Goal: Transaction & Acquisition: Purchase product/service

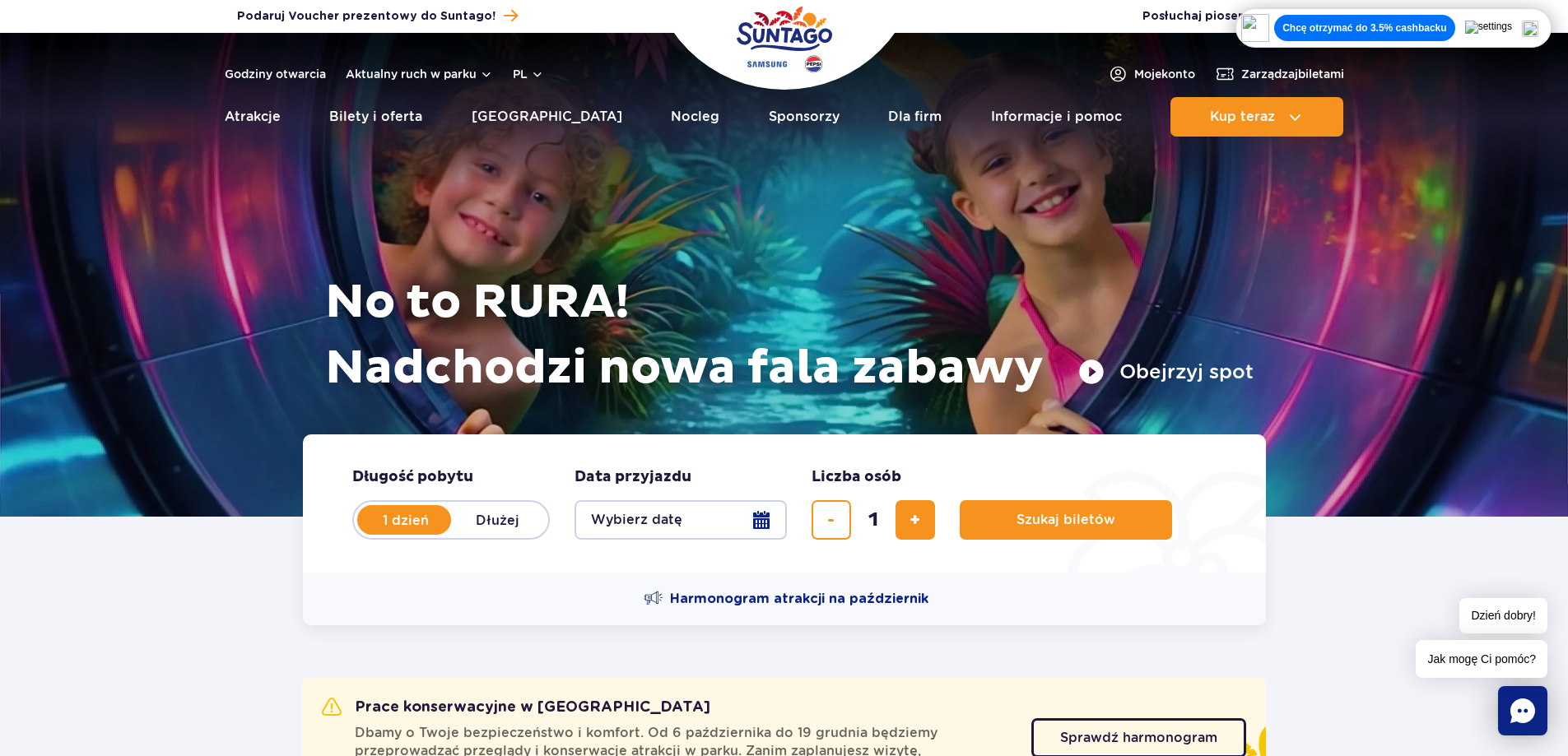
click at [1539, 27] on img at bounding box center [1530, 28] width 16 height 16
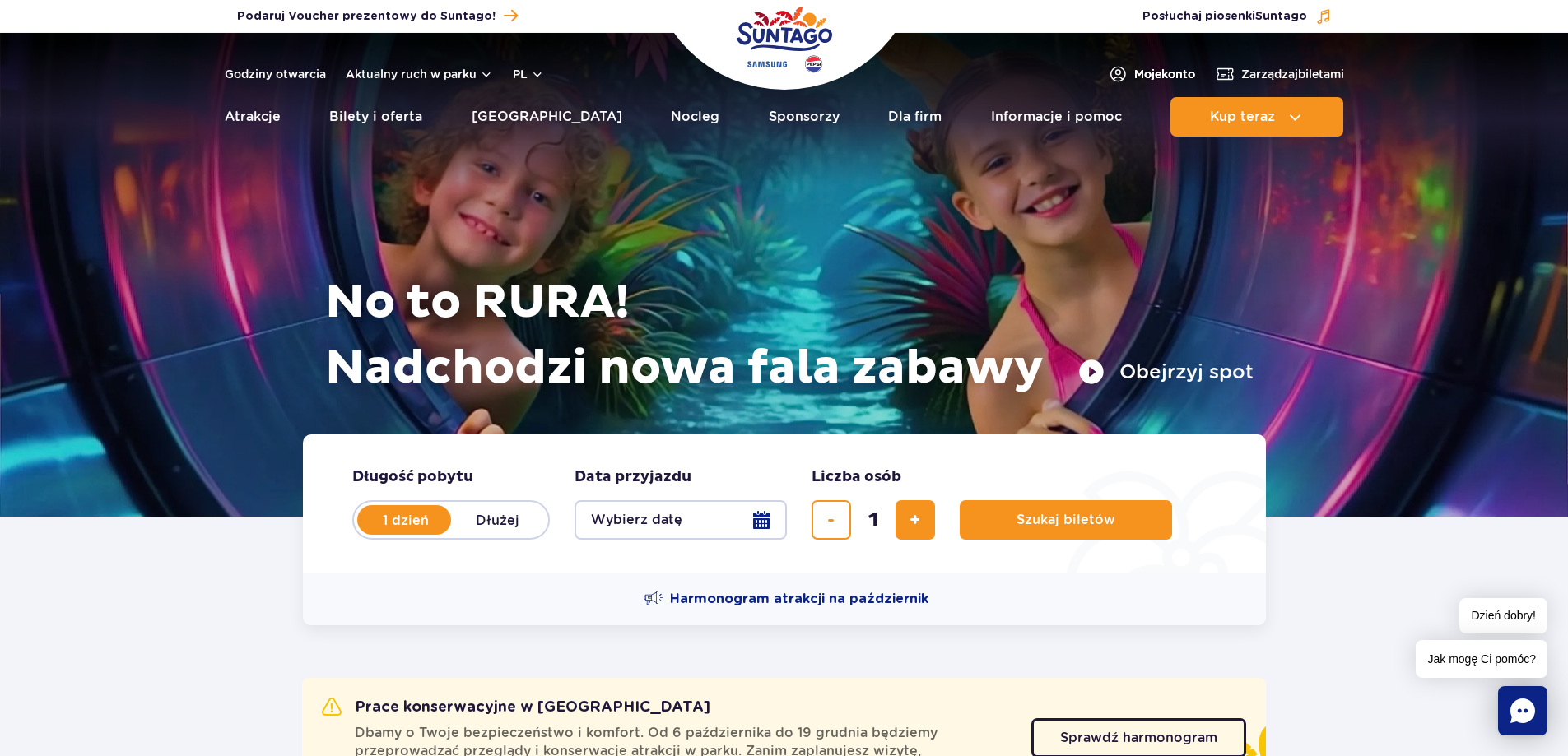
click at [1152, 71] on span "Moje konto" at bounding box center [1165, 74] width 61 height 16
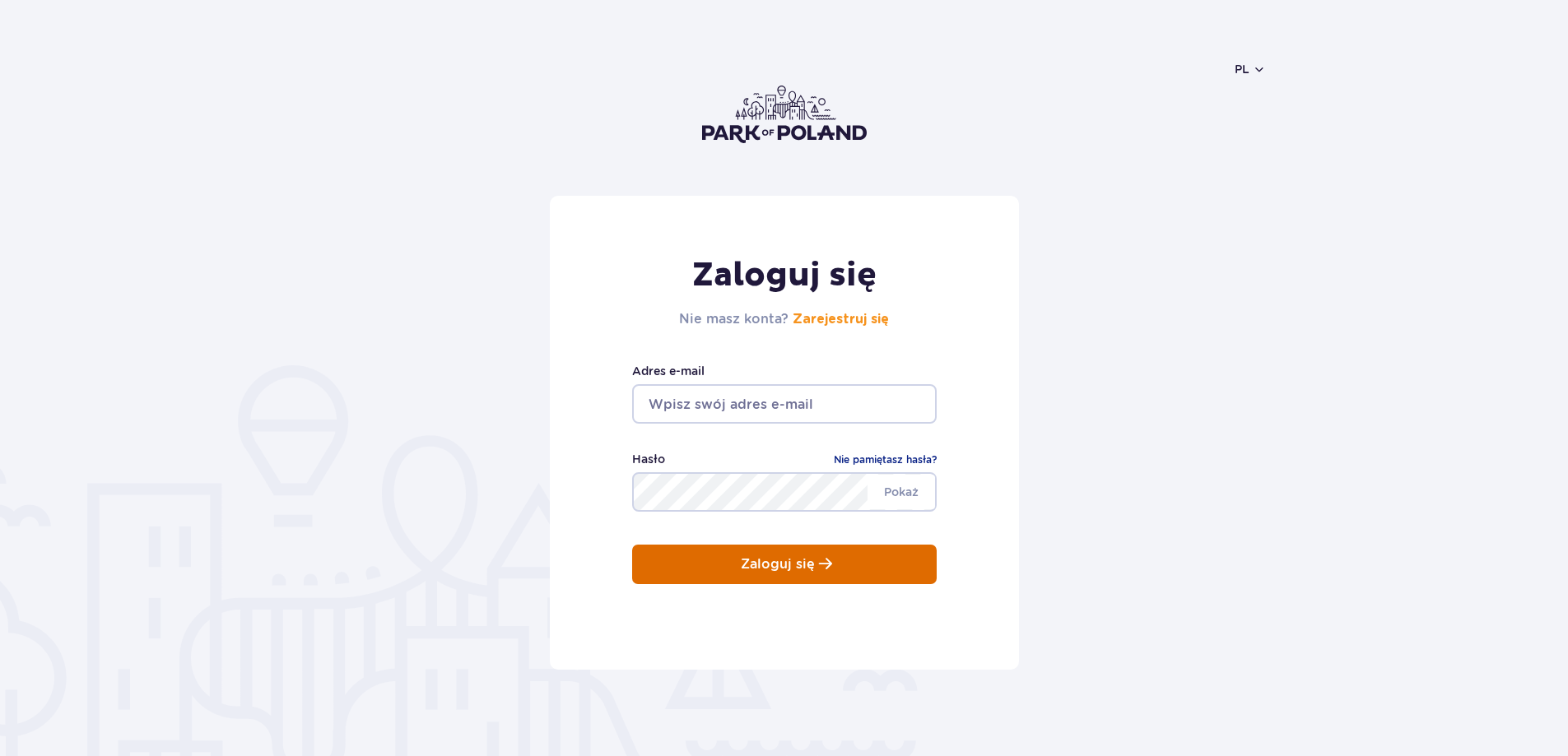
type input "samuel.marcin@gmail.com"
click at [755, 558] on p "Zaloguj się" at bounding box center [778, 564] width 74 height 15
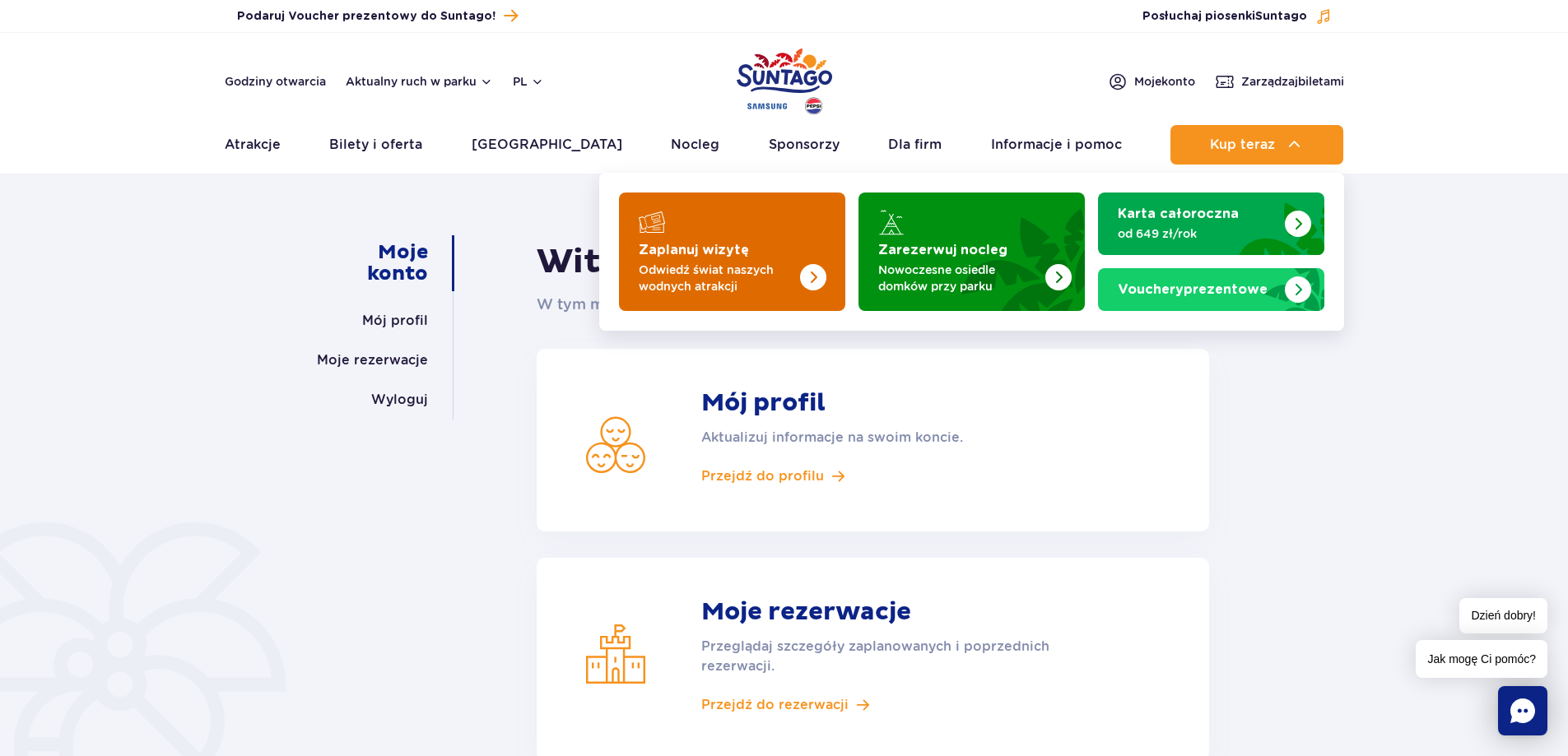
click at [750, 253] on img "Zaplanuj wizytę" at bounding box center [780, 247] width 131 height 128
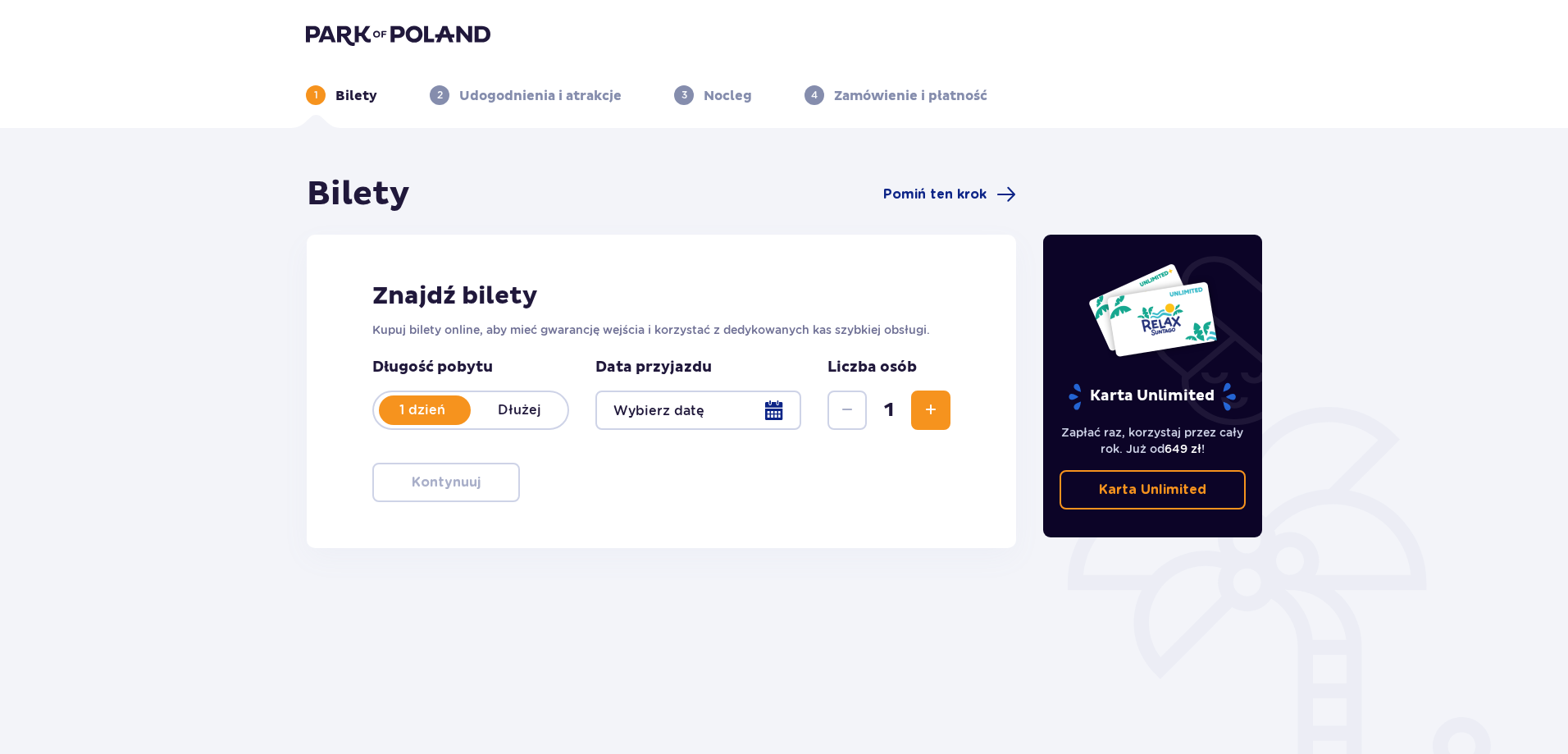
click at [727, 409] on div at bounding box center [698, 410] width 206 height 39
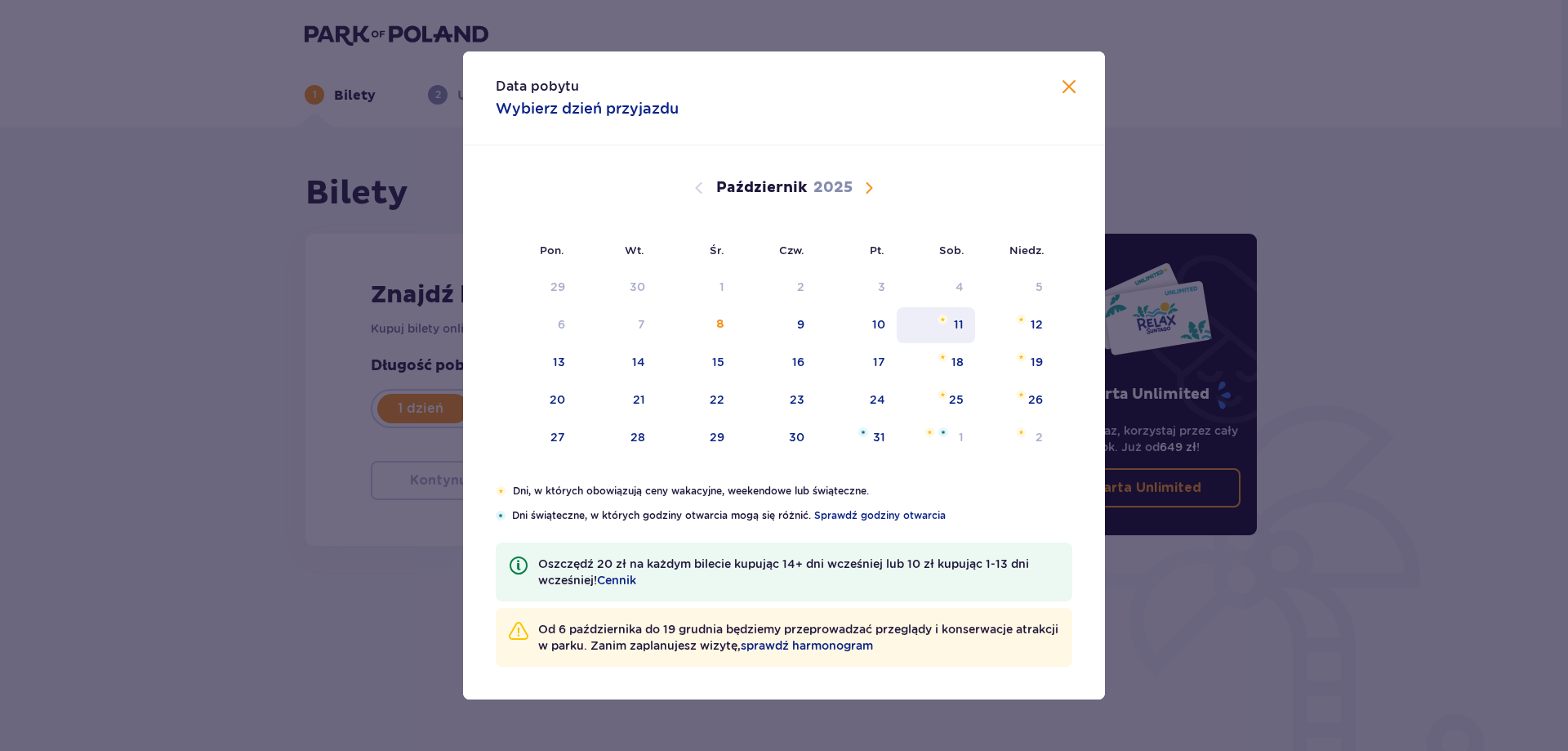
click at [953, 322] on div "11" at bounding box center [936, 325] width 79 height 36
type input "11.10.25"
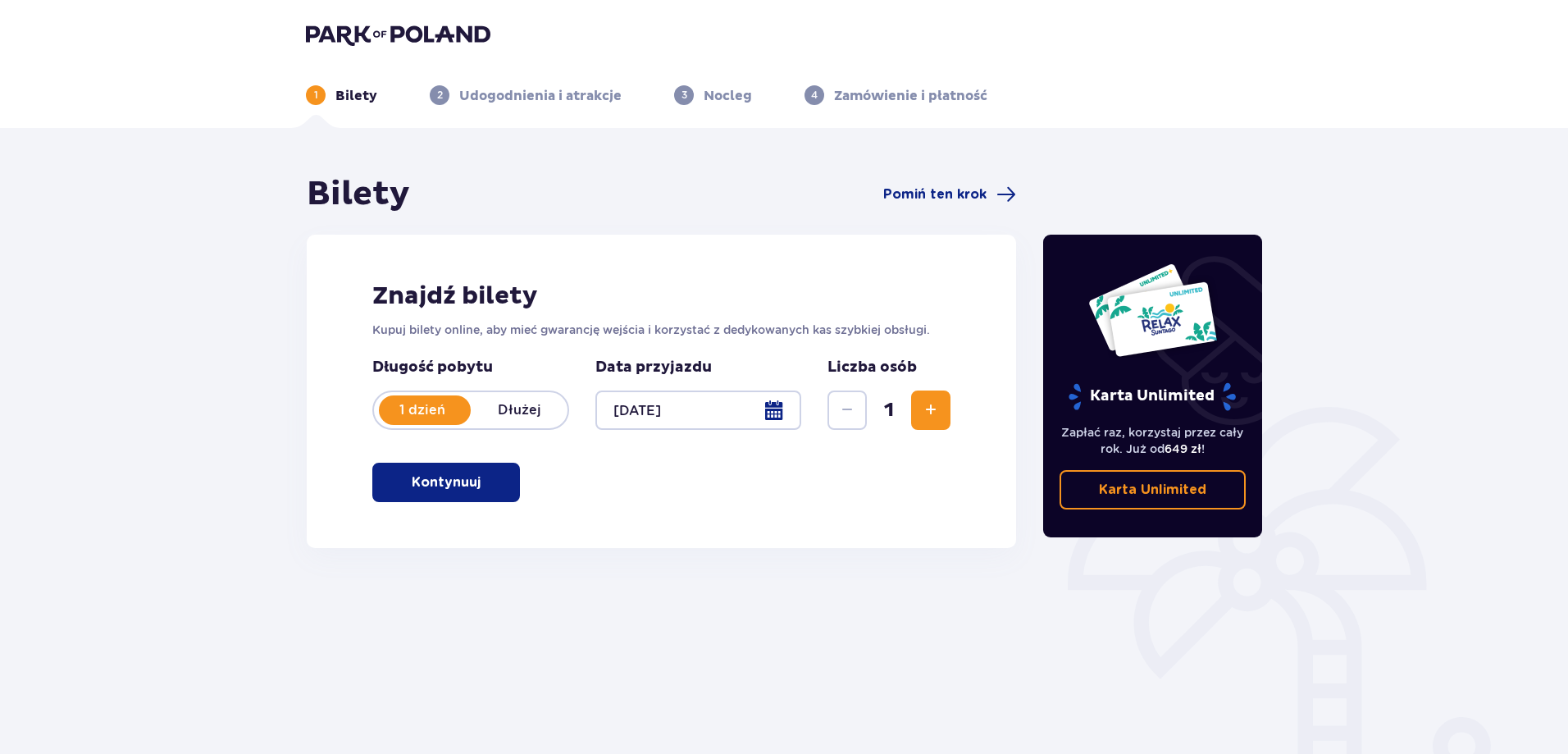
click at [922, 400] on span "Zwiększ" at bounding box center [930, 410] width 20 height 20
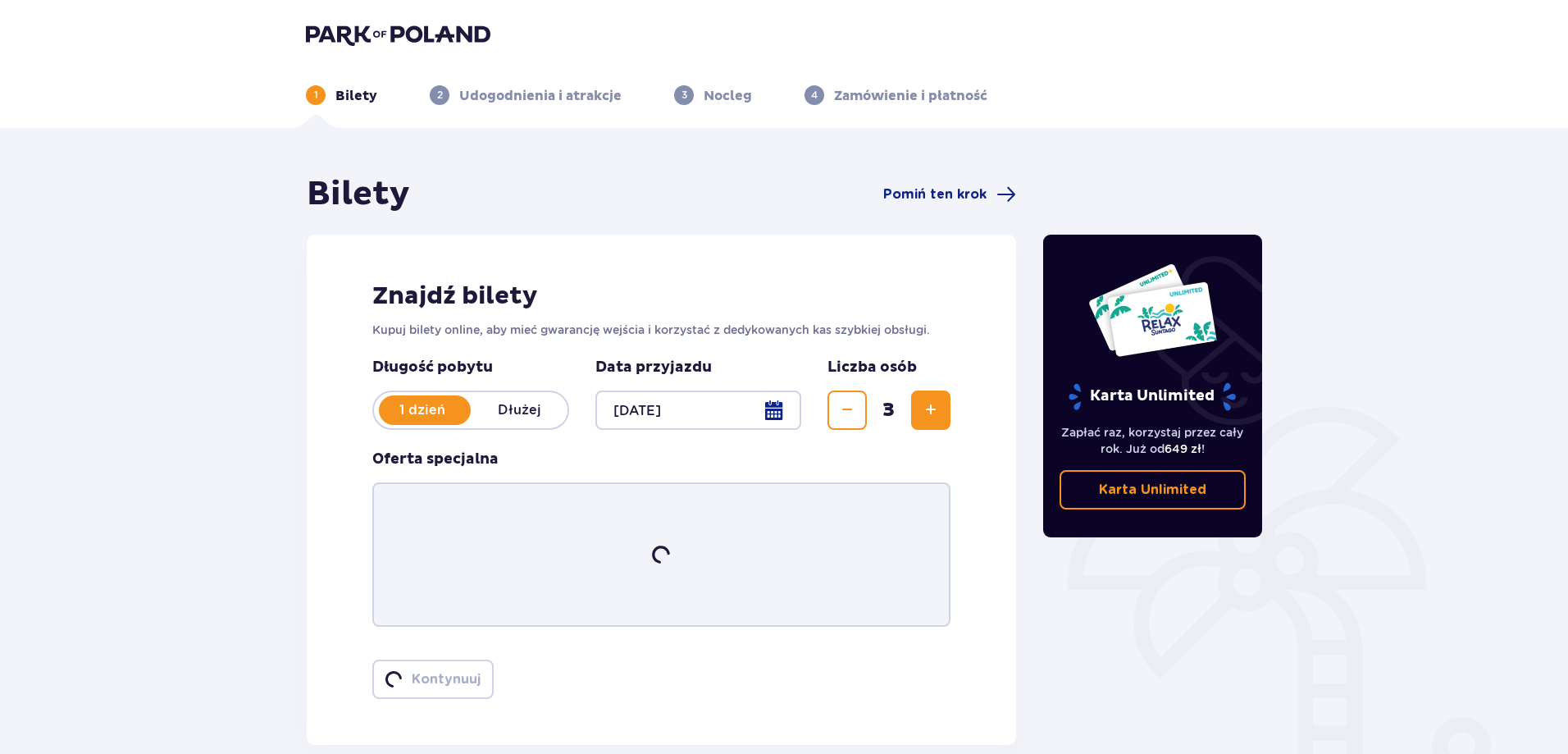
click at [922, 400] on span "Zwiększ" at bounding box center [930, 410] width 20 height 20
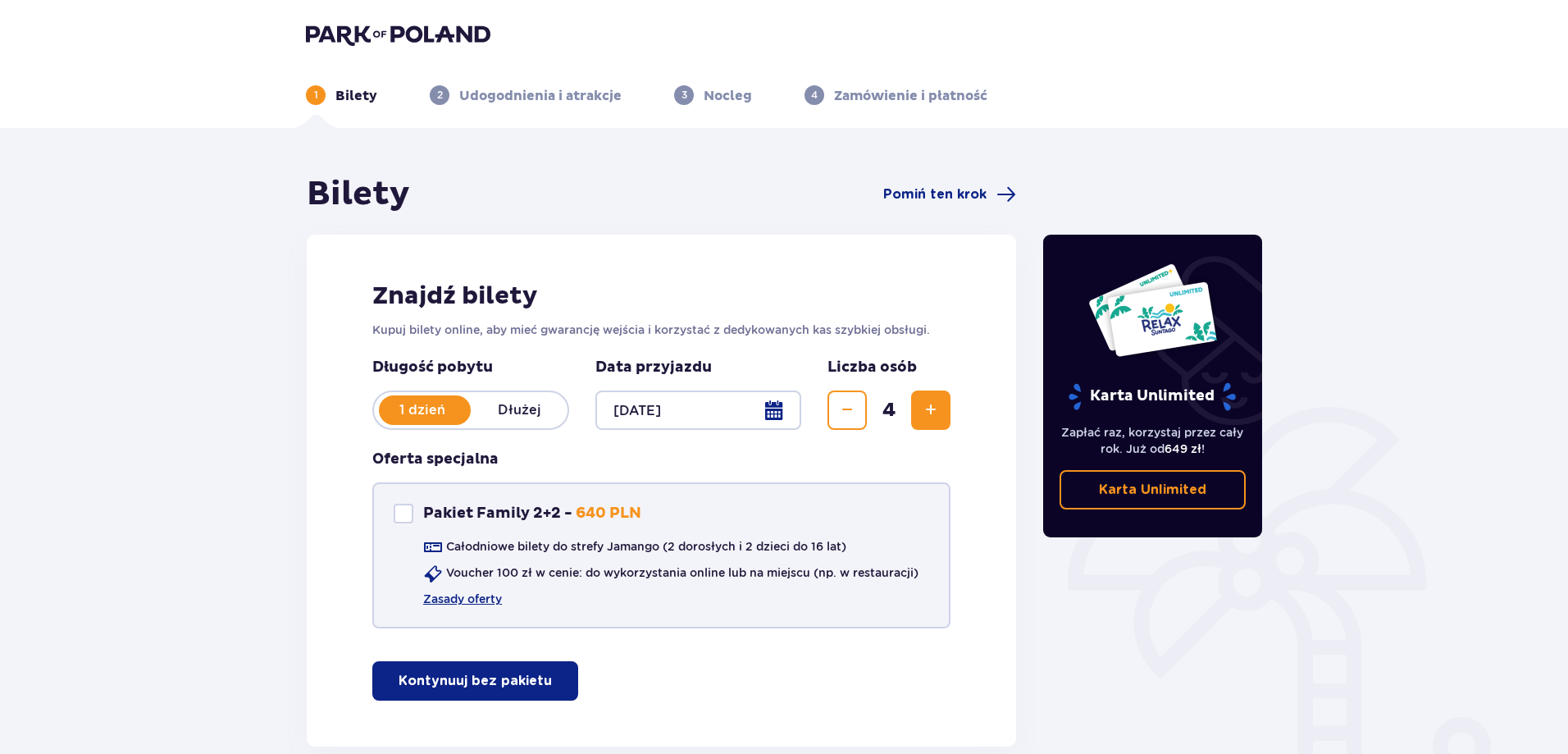
click at [402, 514] on div "Pakiet Family 2+2" at bounding box center [403, 513] width 20 height 20
checkbox input "true"
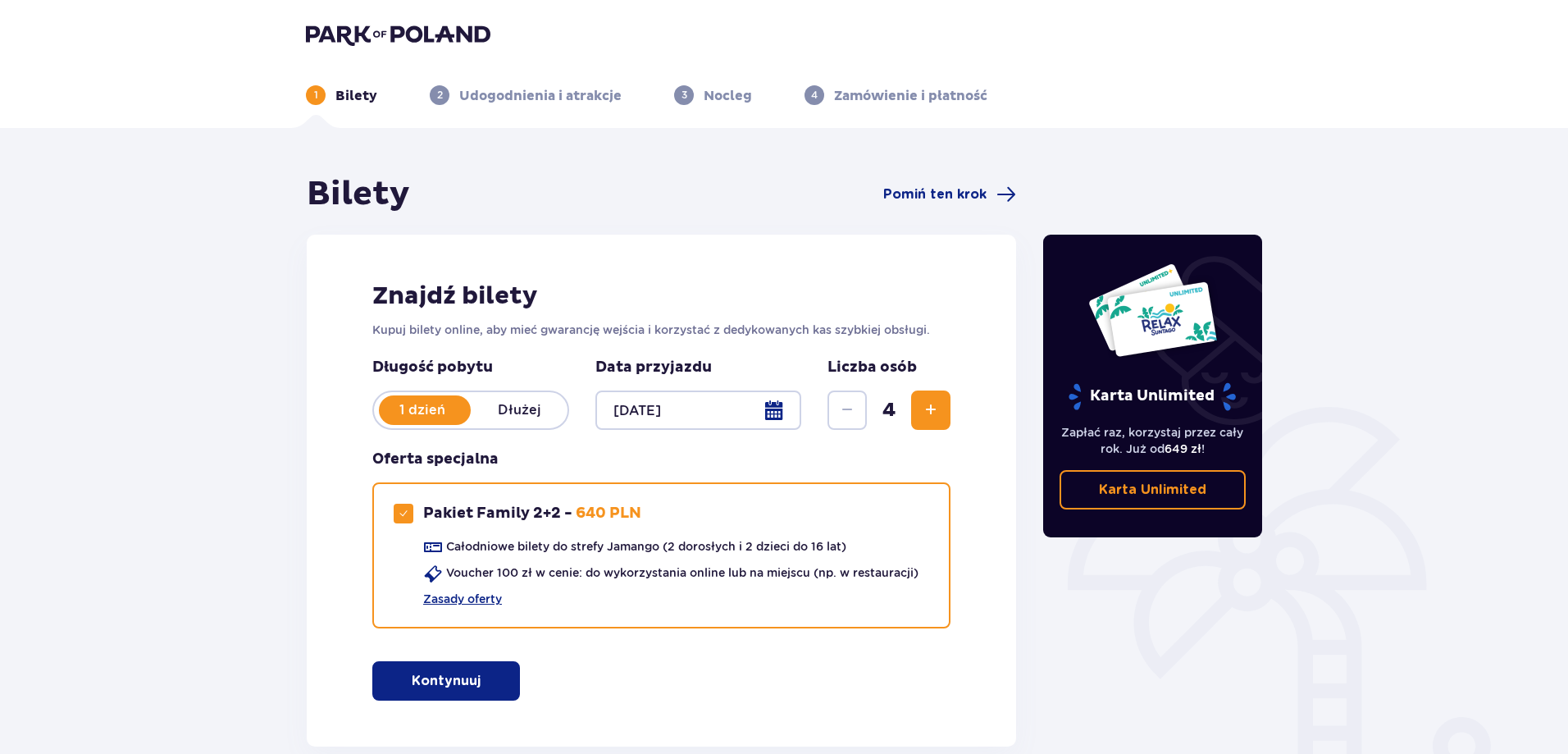
click at [442, 682] on p "Kontynuuj" at bounding box center [446, 680] width 69 height 18
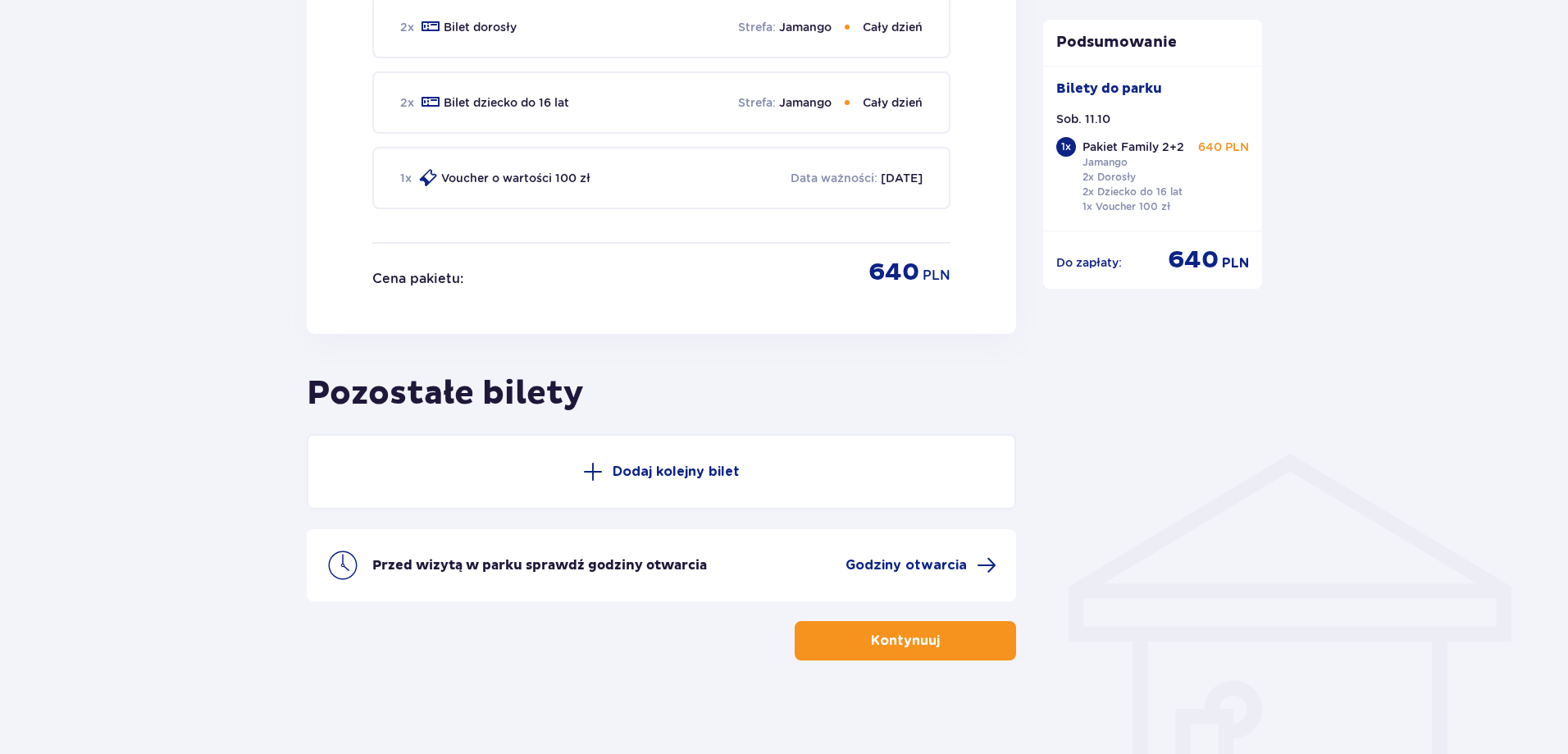
scroll to position [883, 0]
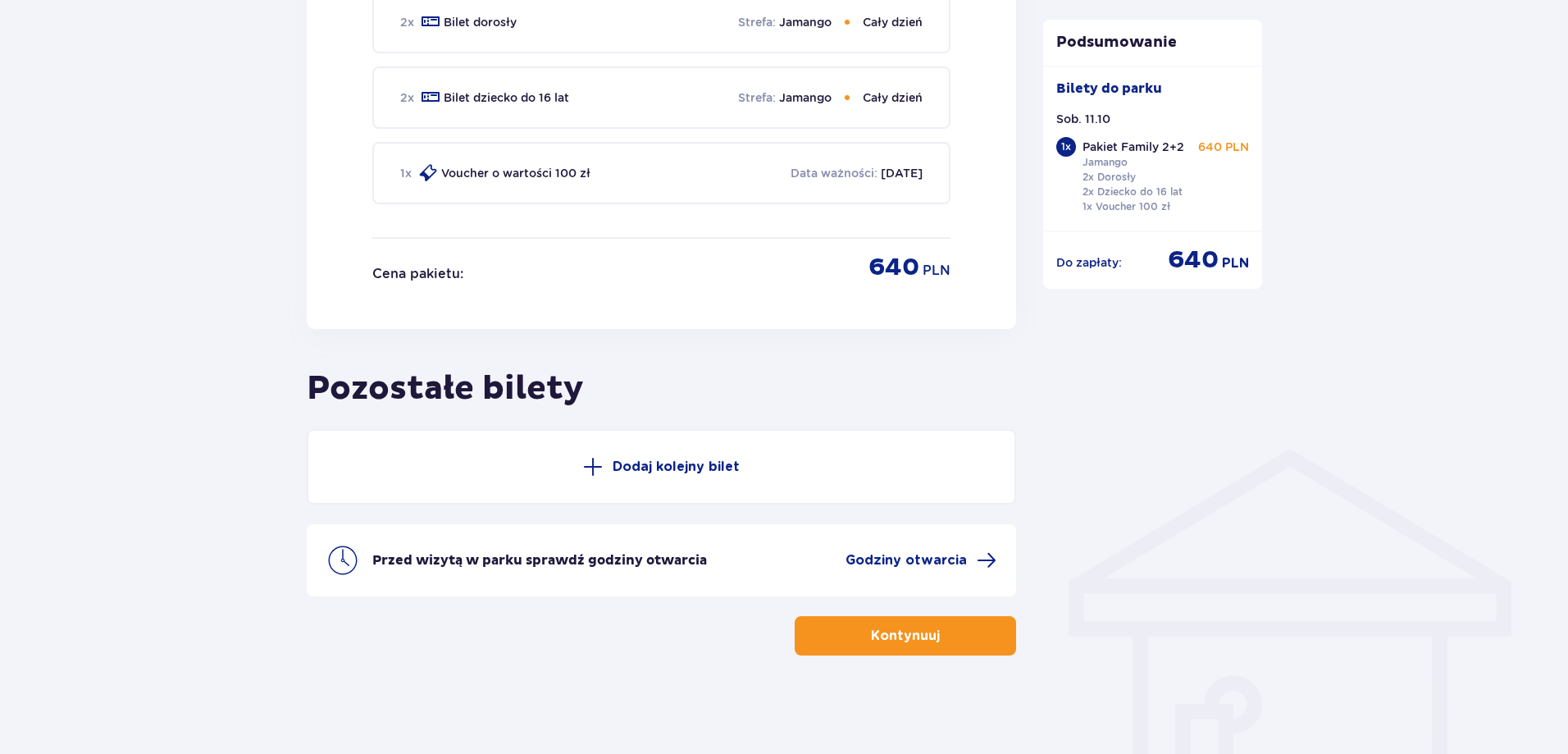
click at [897, 631] on p "Kontynuuj" at bounding box center [905, 636] width 69 height 18
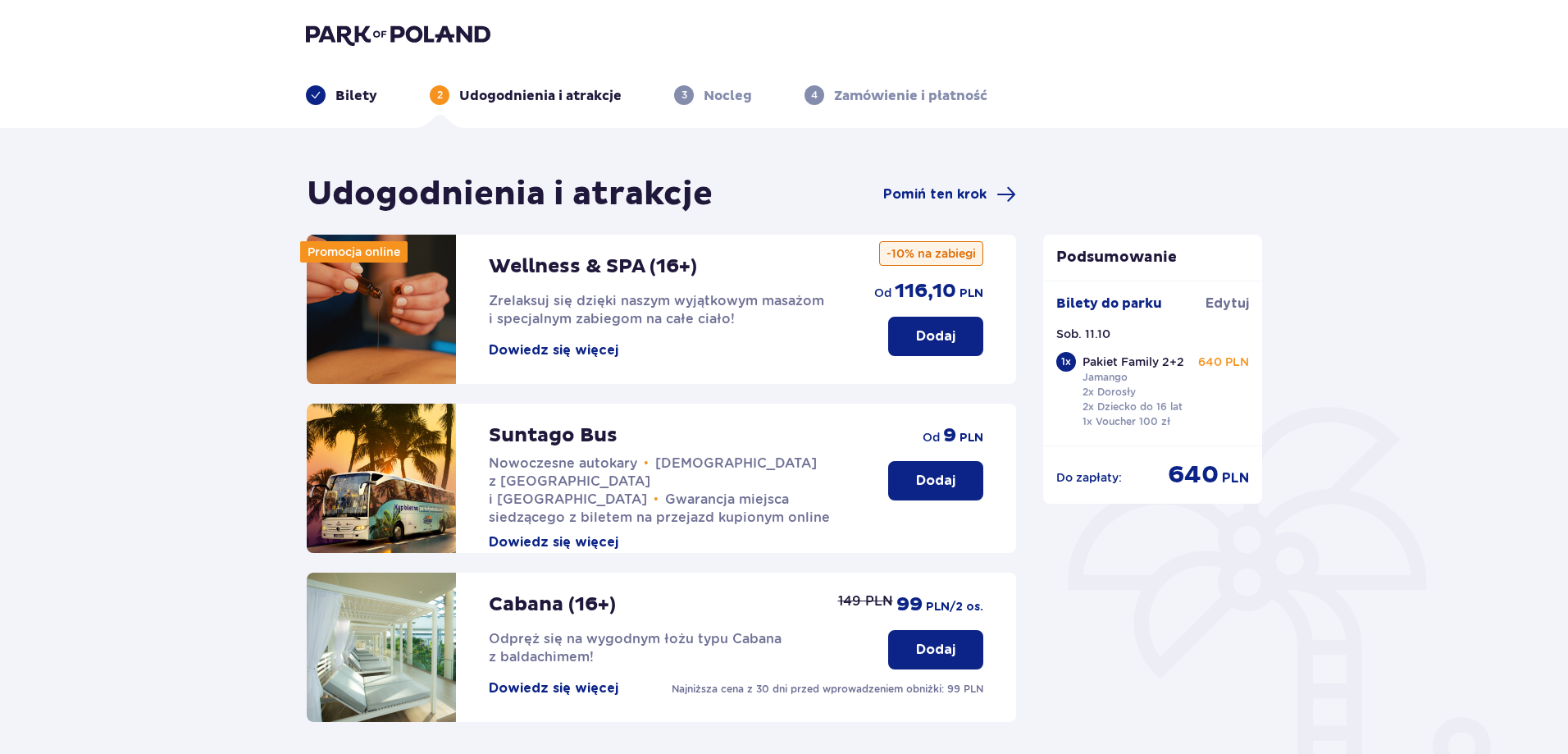
scroll to position [358, 0]
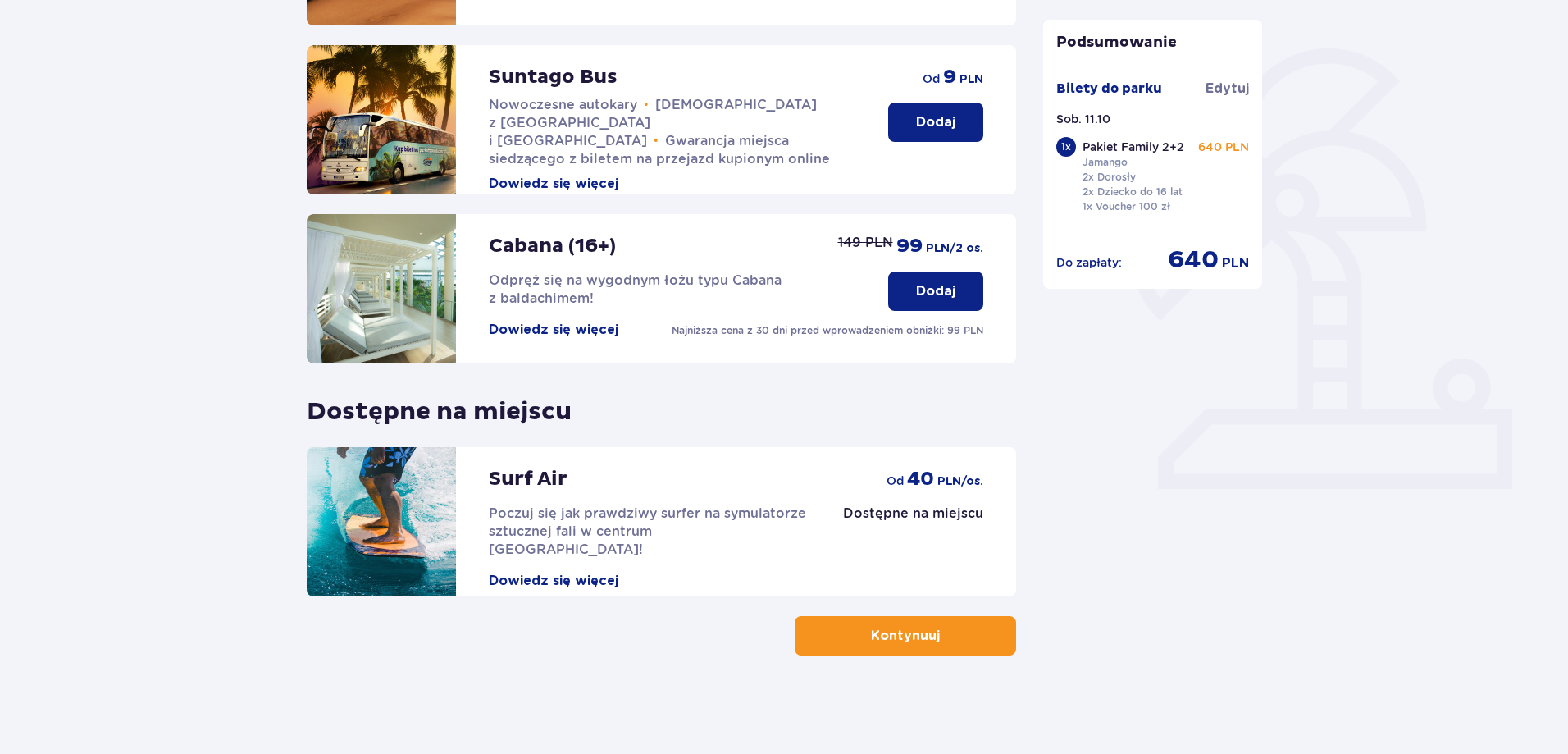
click at [916, 645] on p "Kontynuuj" at bounding box center [905, 636] width 69 height 18
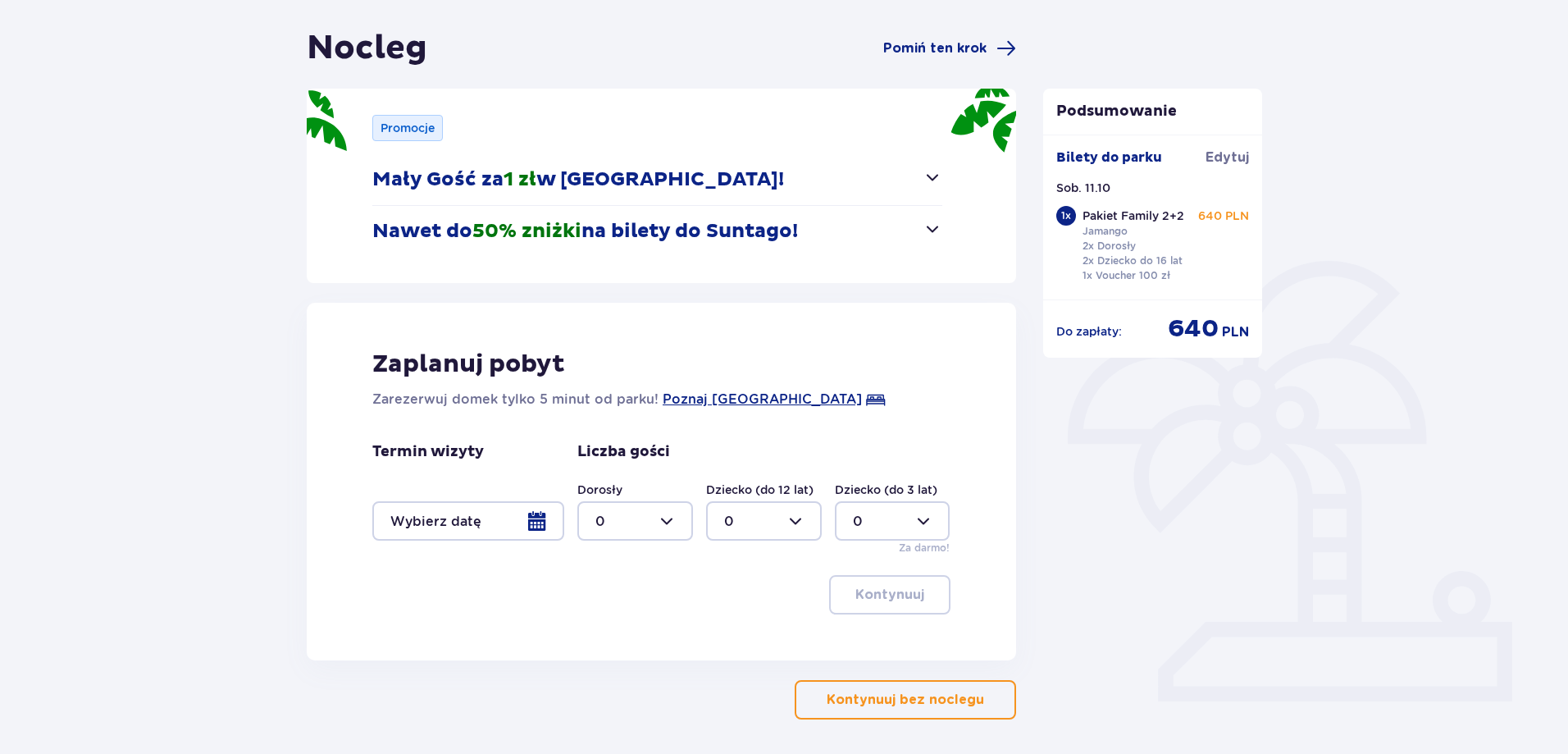
scroll to position [210, 0]
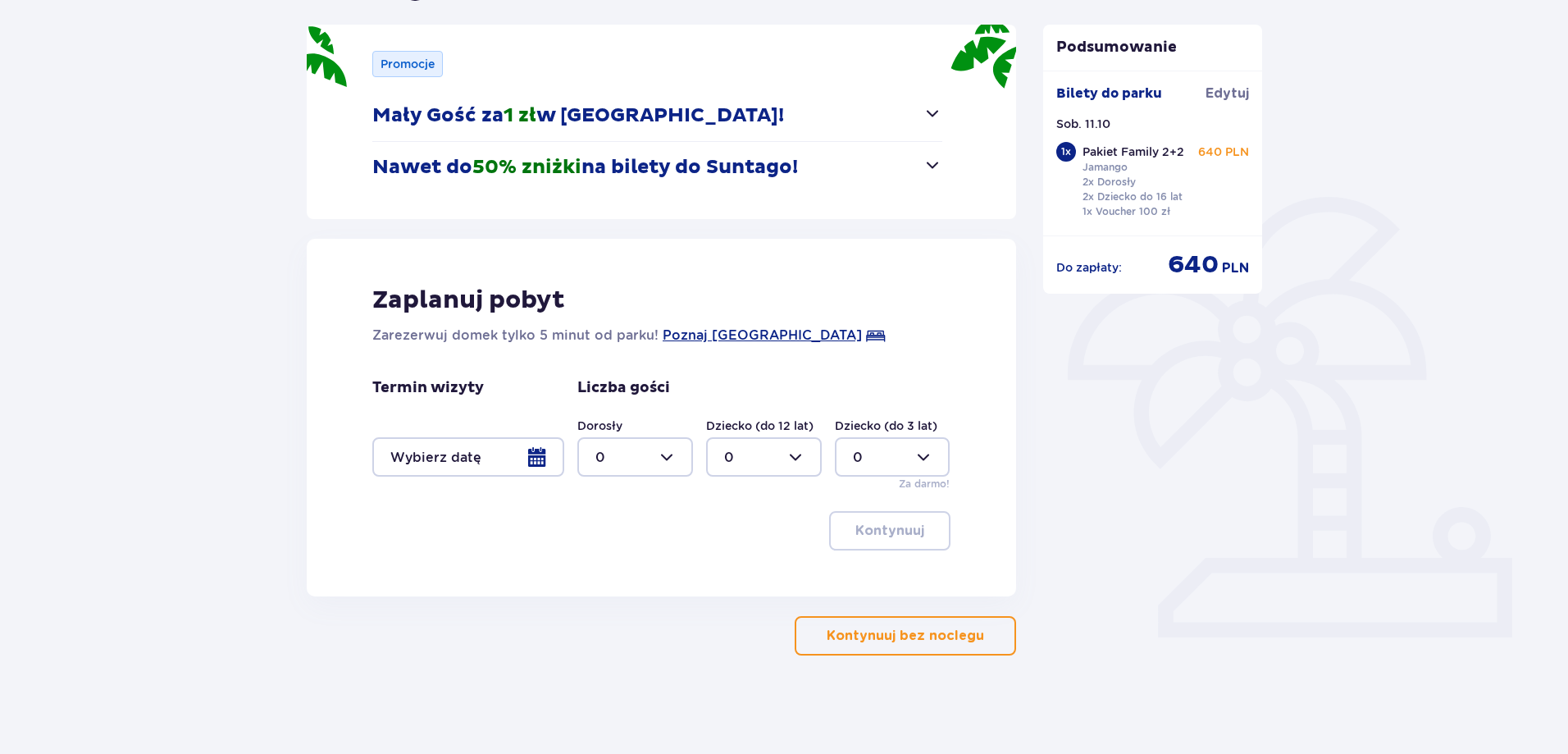
click at [907, 632] on p "Kontynuuj bez noclegu" at bounding box center [905, 636] width 158 height 18
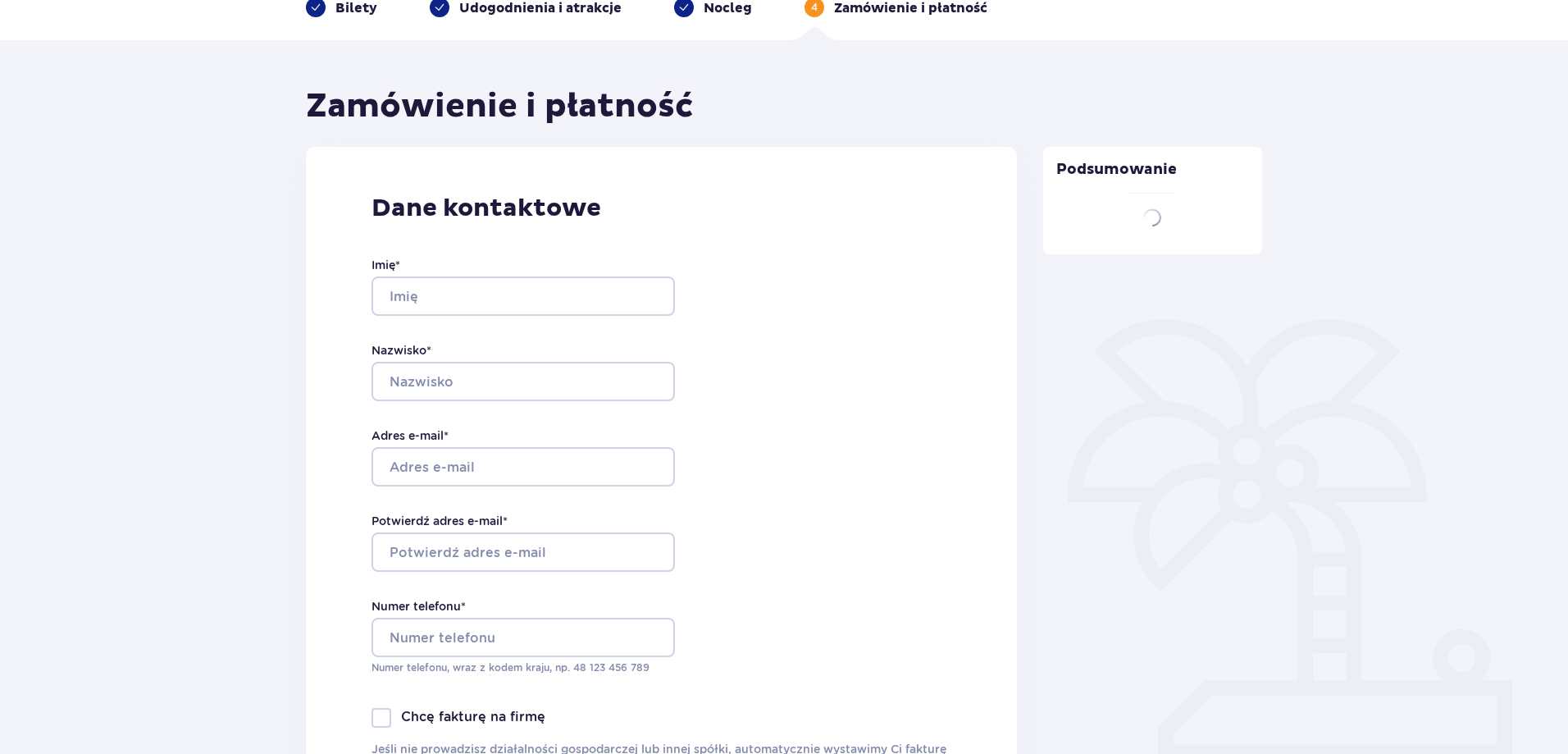
type input "Marcin"
type input "Samuel"
type input "samuel.marcin@gmail.com"
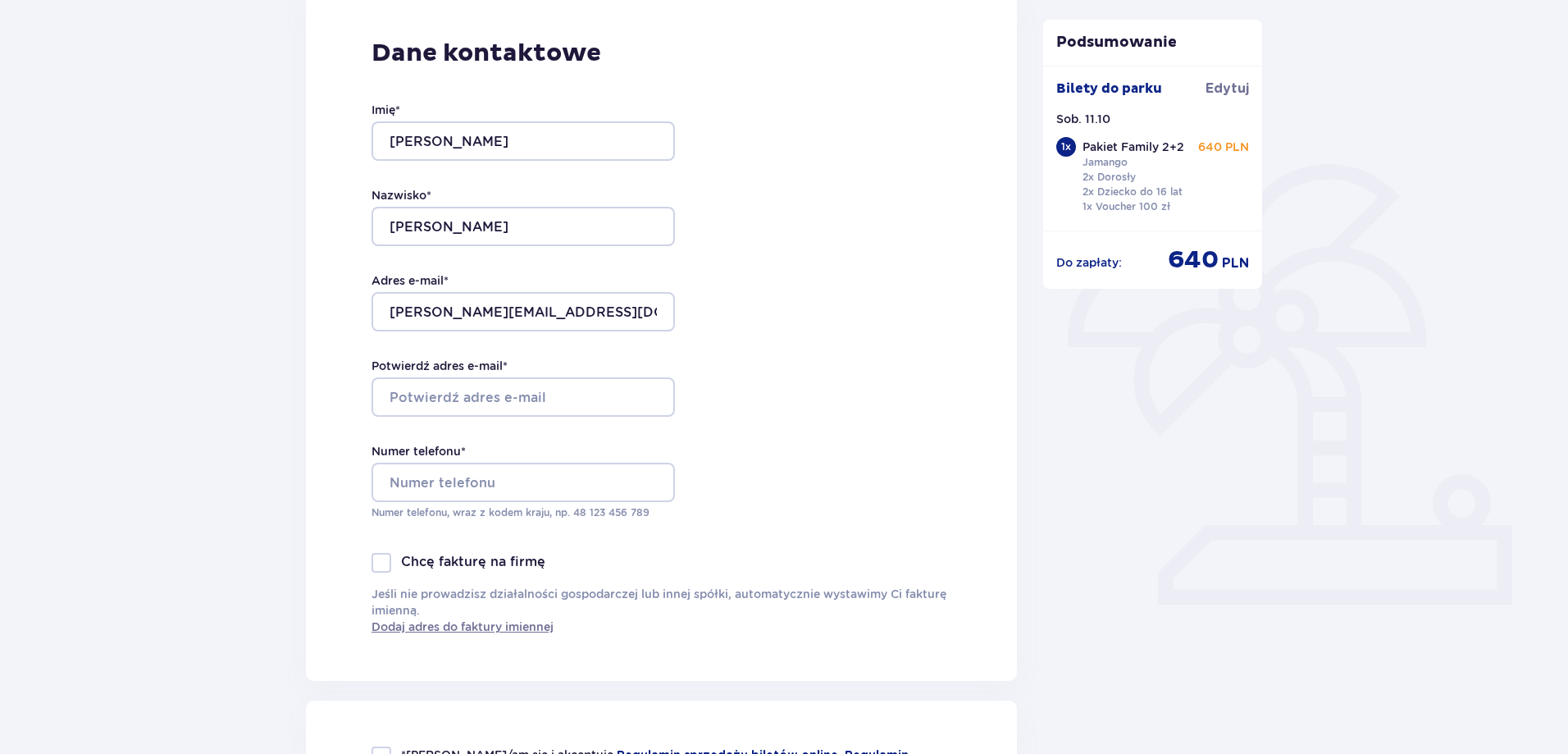
scroll to position [246, 0]
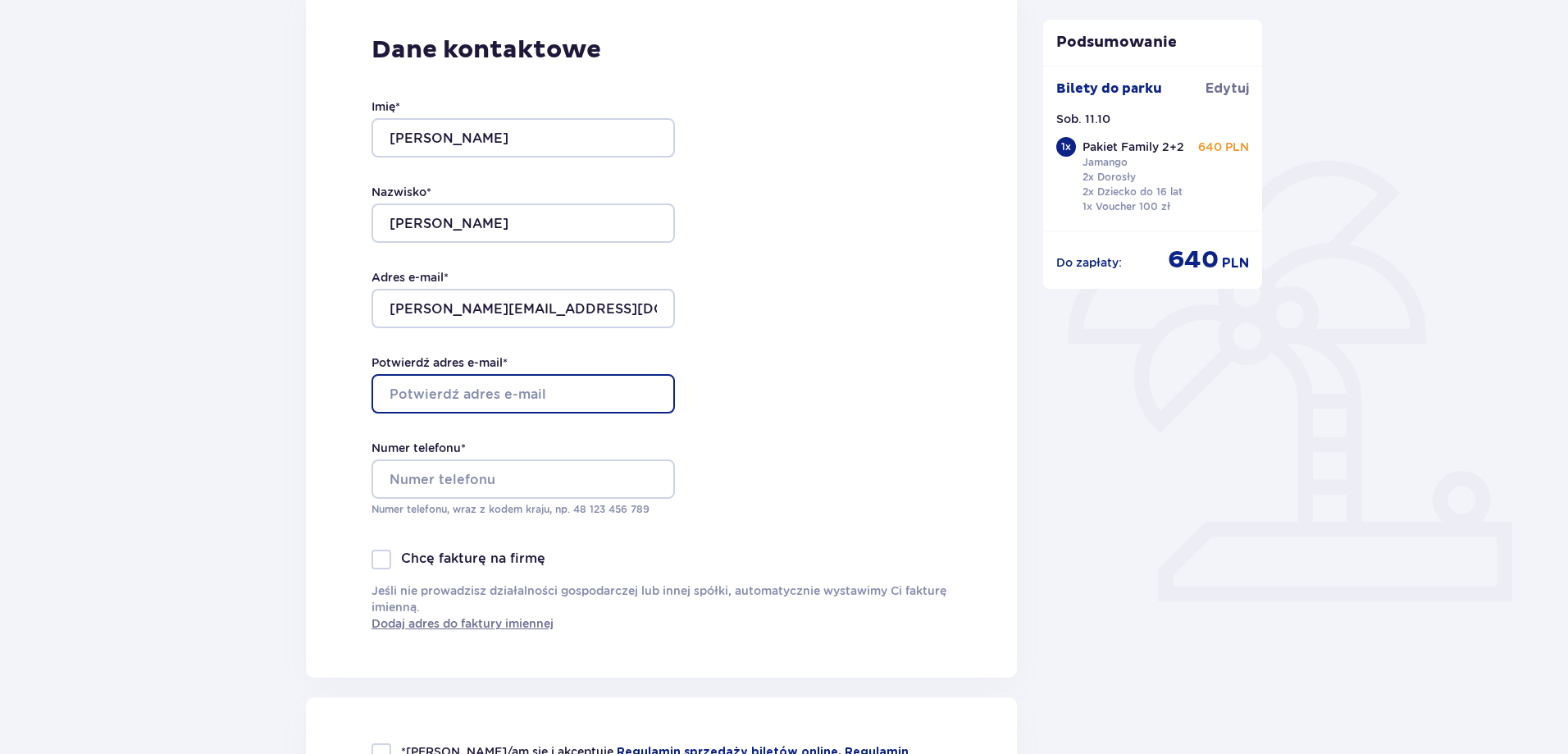
click at [589, 394] on input "Potwierdź adres e-mail *" at bounding box center [523, 394] width 303 height 39
type input "samuel.marcin@gmail.com"
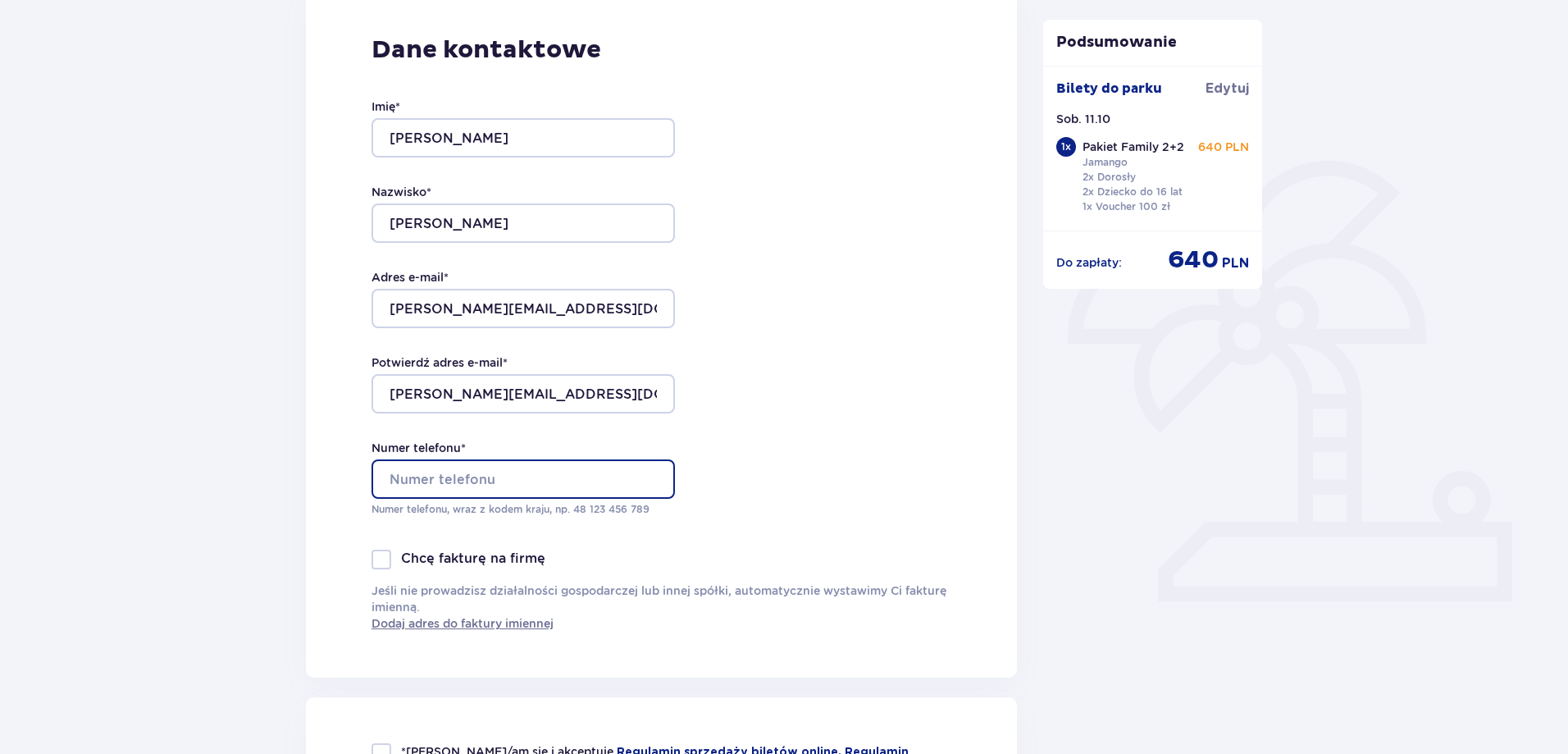
type input "513066320"
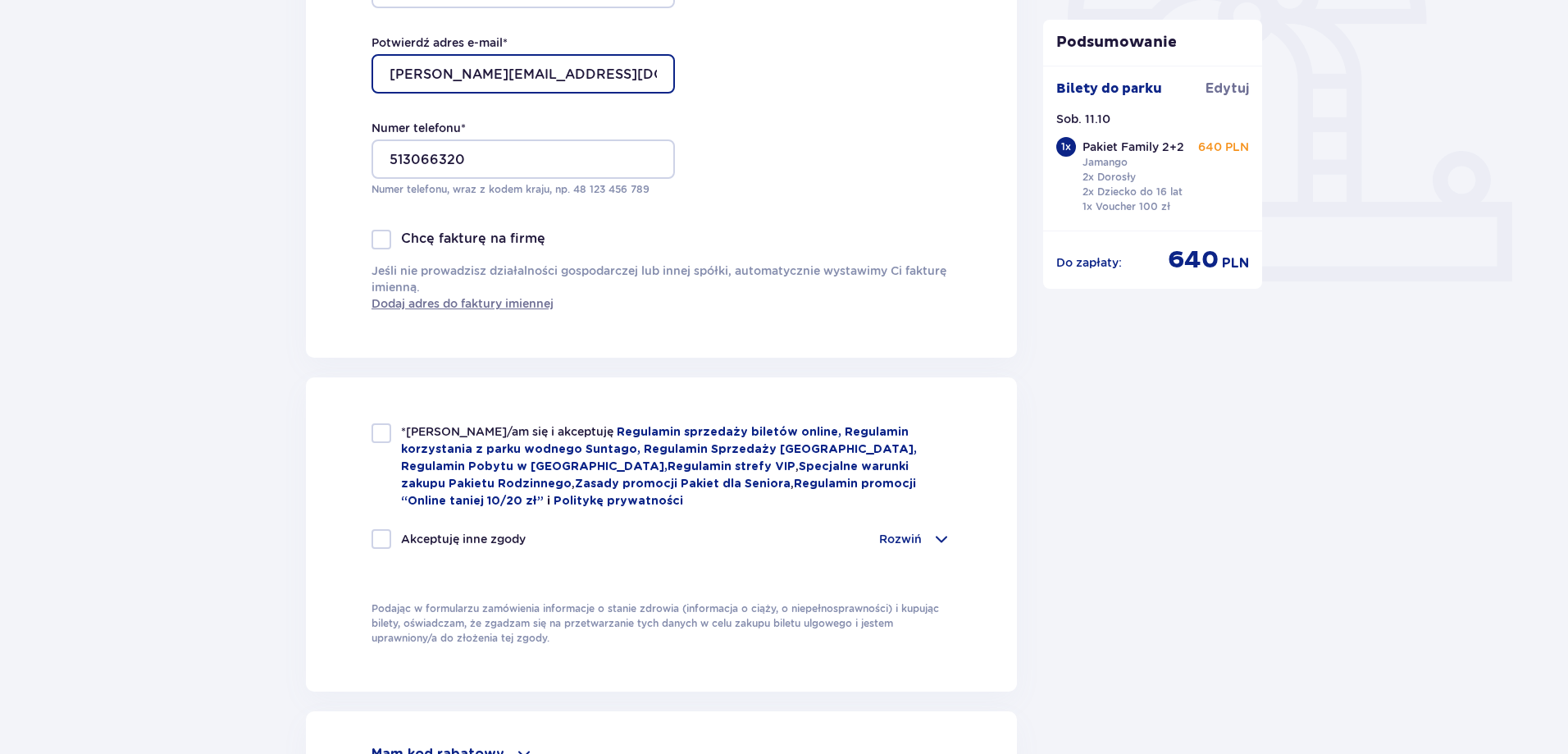
scroll to position [574, 0]
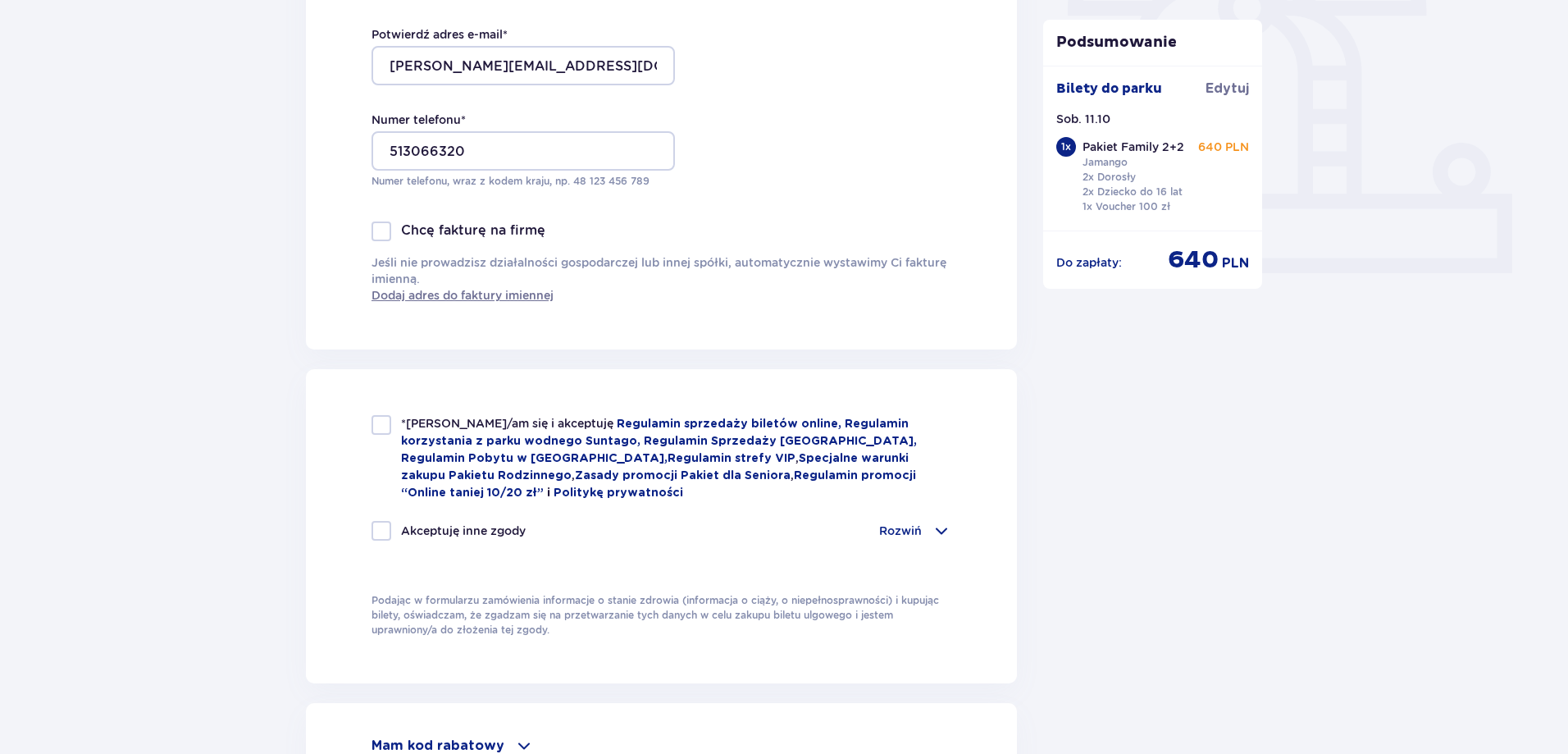
click at [382, 416] on div at bounding box center [381, 425] width 20 height 20
checkbox input "true"
click at [386, 524] on div at bounding box center [381, 530] width 20 height 20
checkbox input "true"
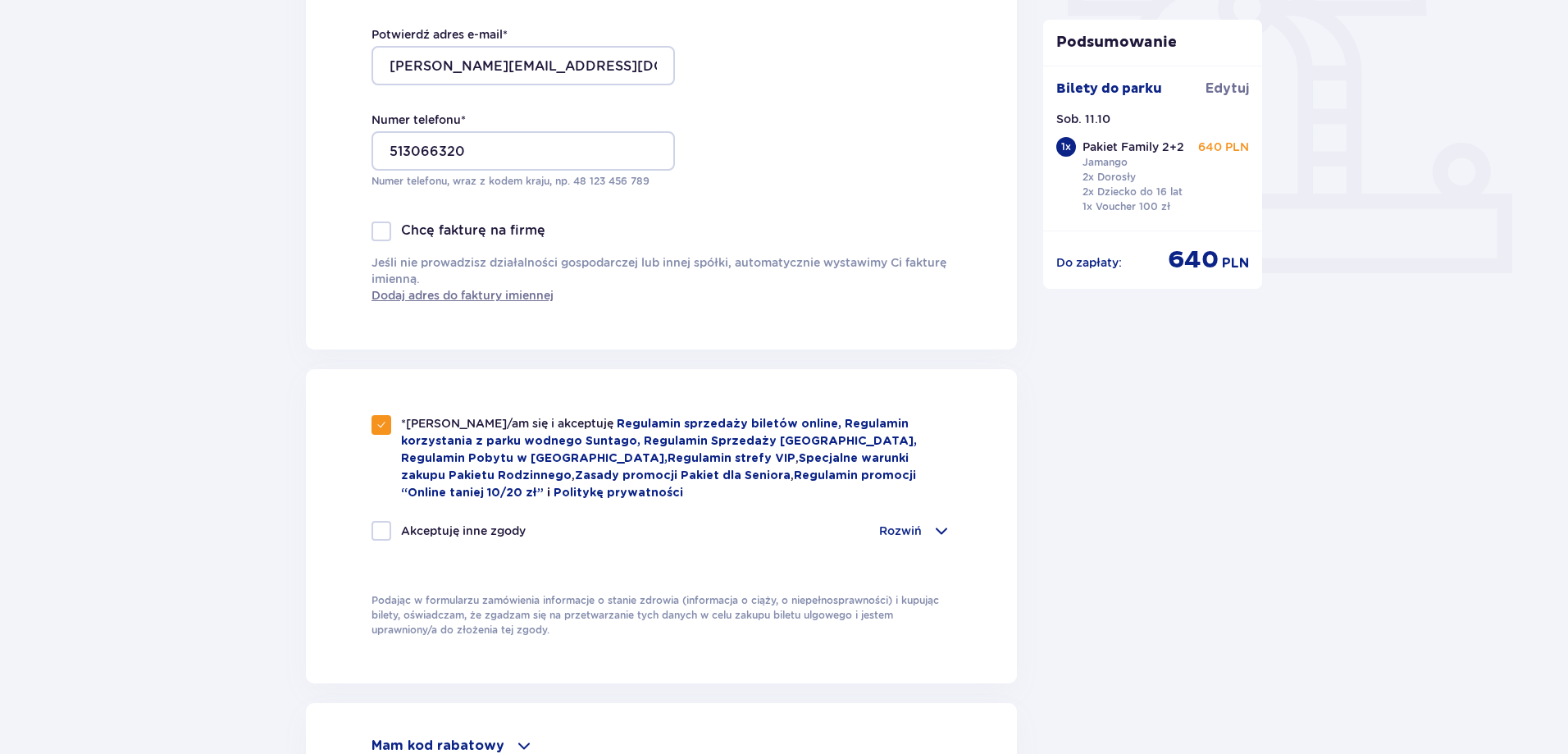
checkbox input "true"
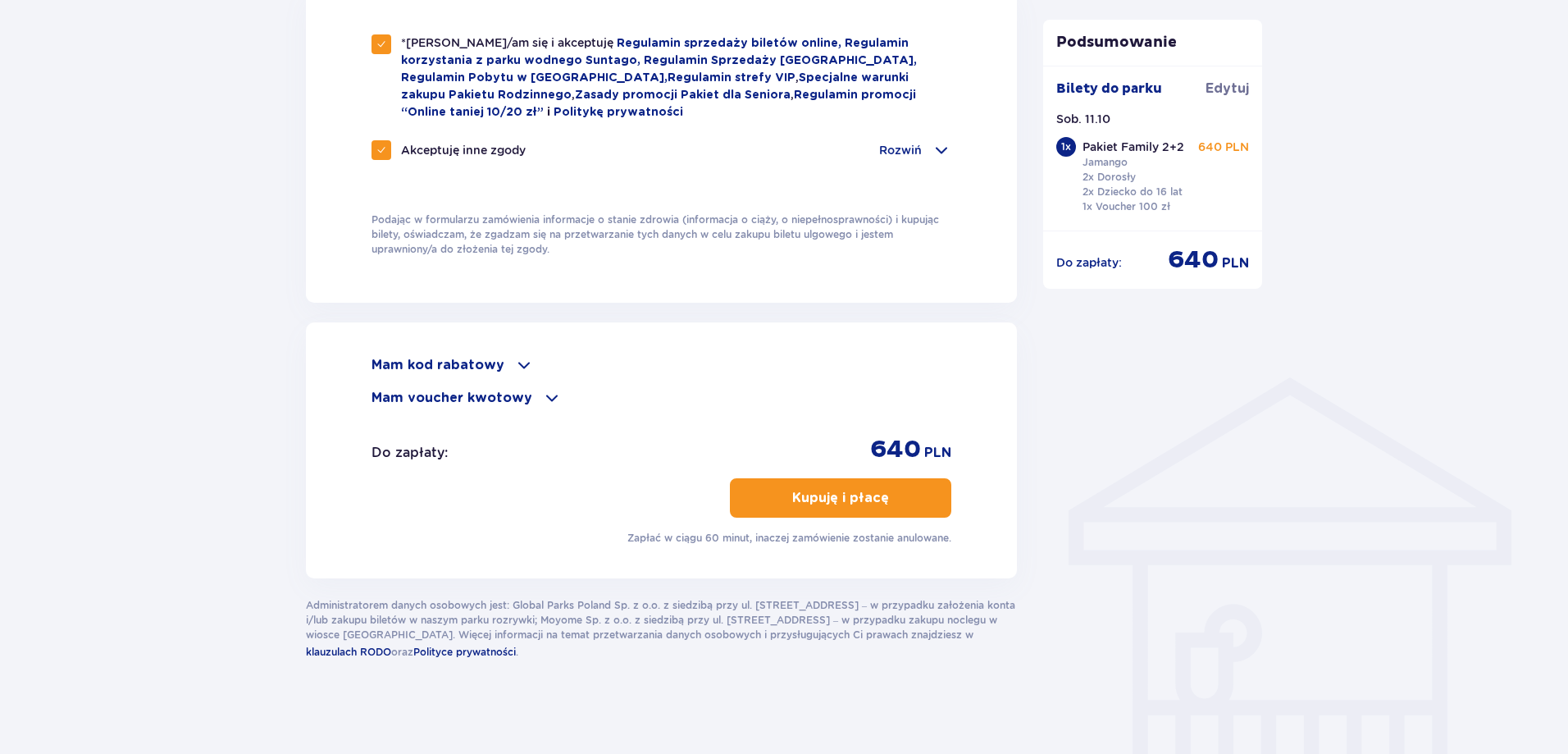
scroll to position [956, 0]
click at [905, 491] on button "Kupuję i płacę" at bounding box center [840, 497] width 222 height 39
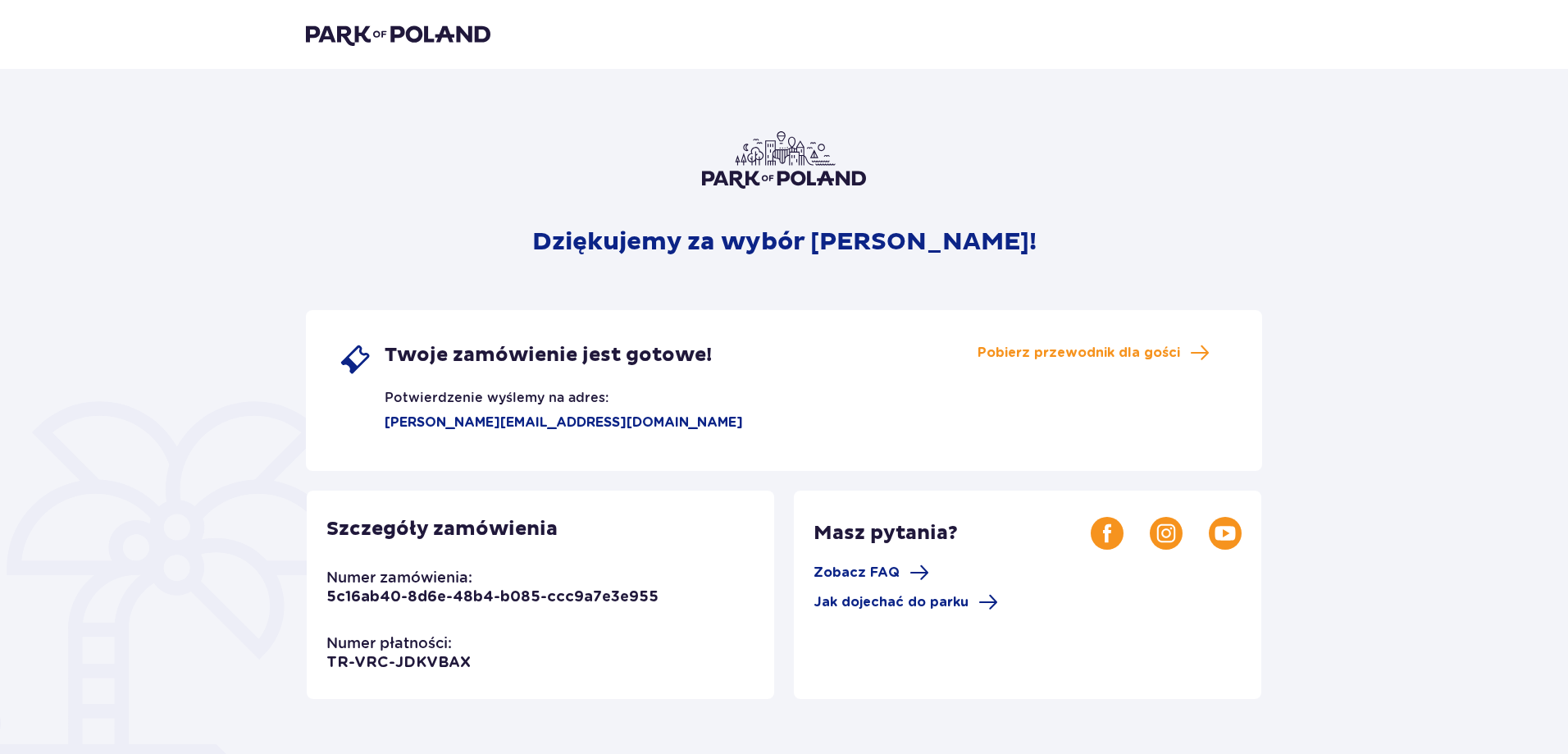
click at [423, 46] on img at bounding box center [397, 34] width 184 height 23
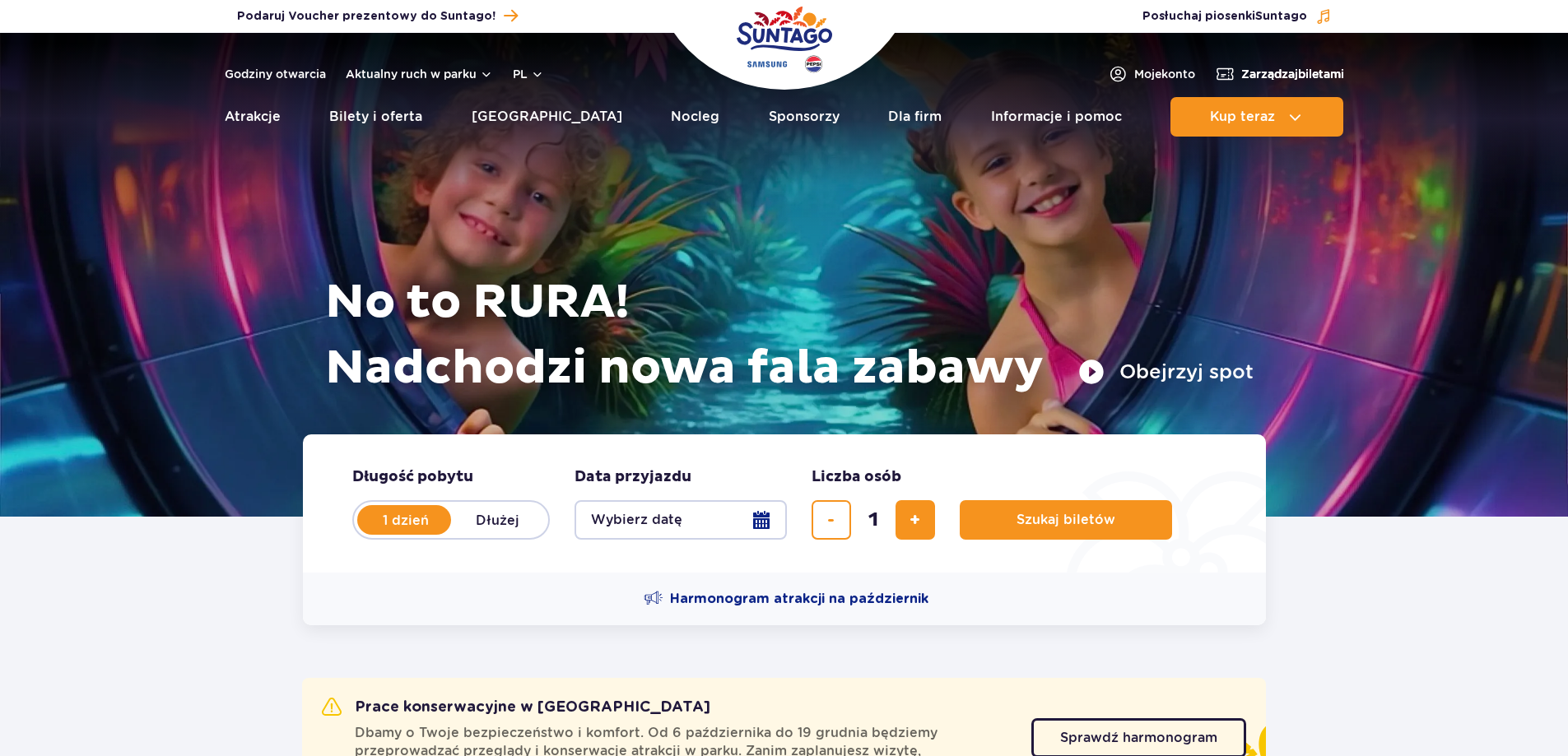
click at [1254, 76] on span "Zarządzaj biletami" at bounding box center [1293, 74] width 103 height 16
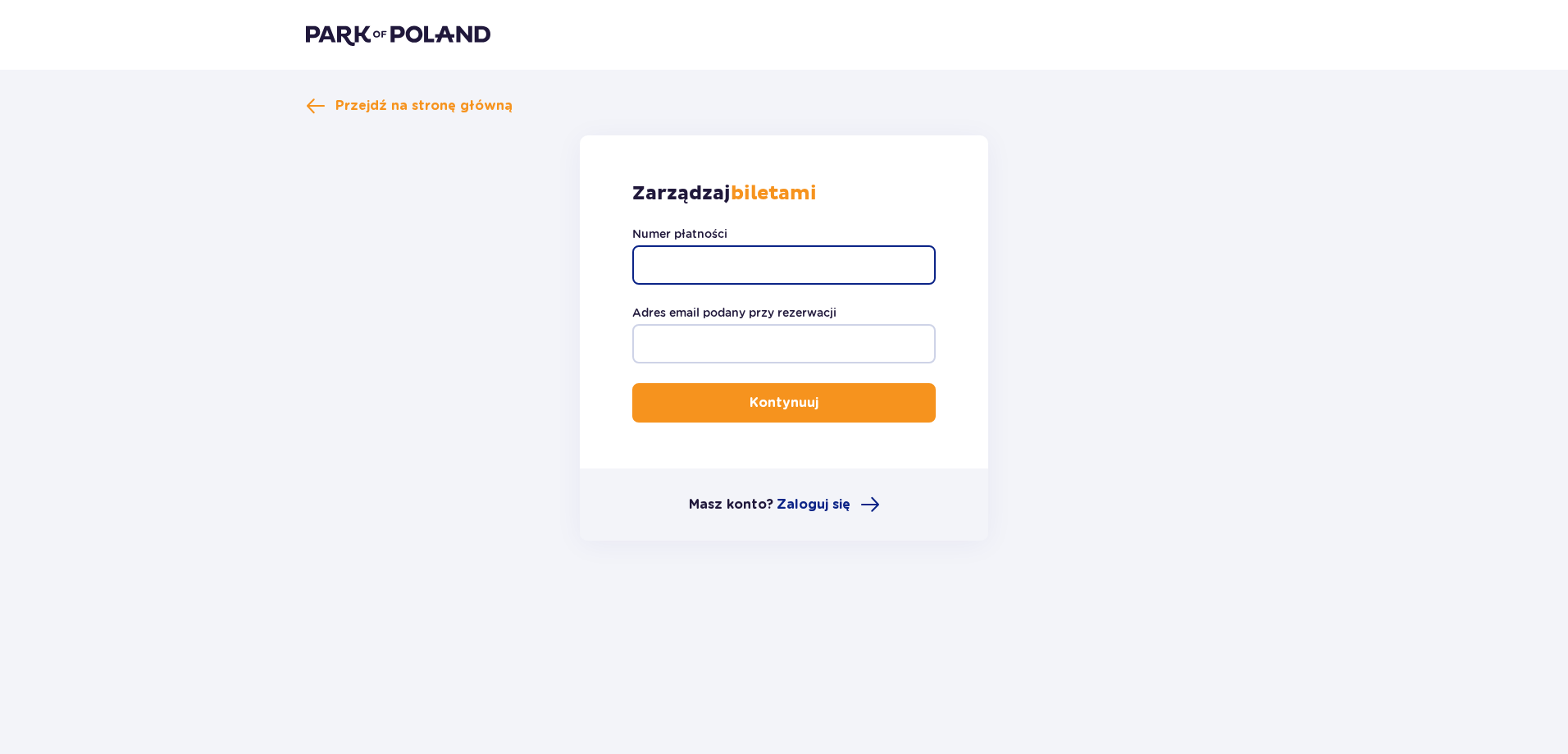
click at [825, 281] on input "Numer płatności" at bounding box center [784, 265] width 303 height 39
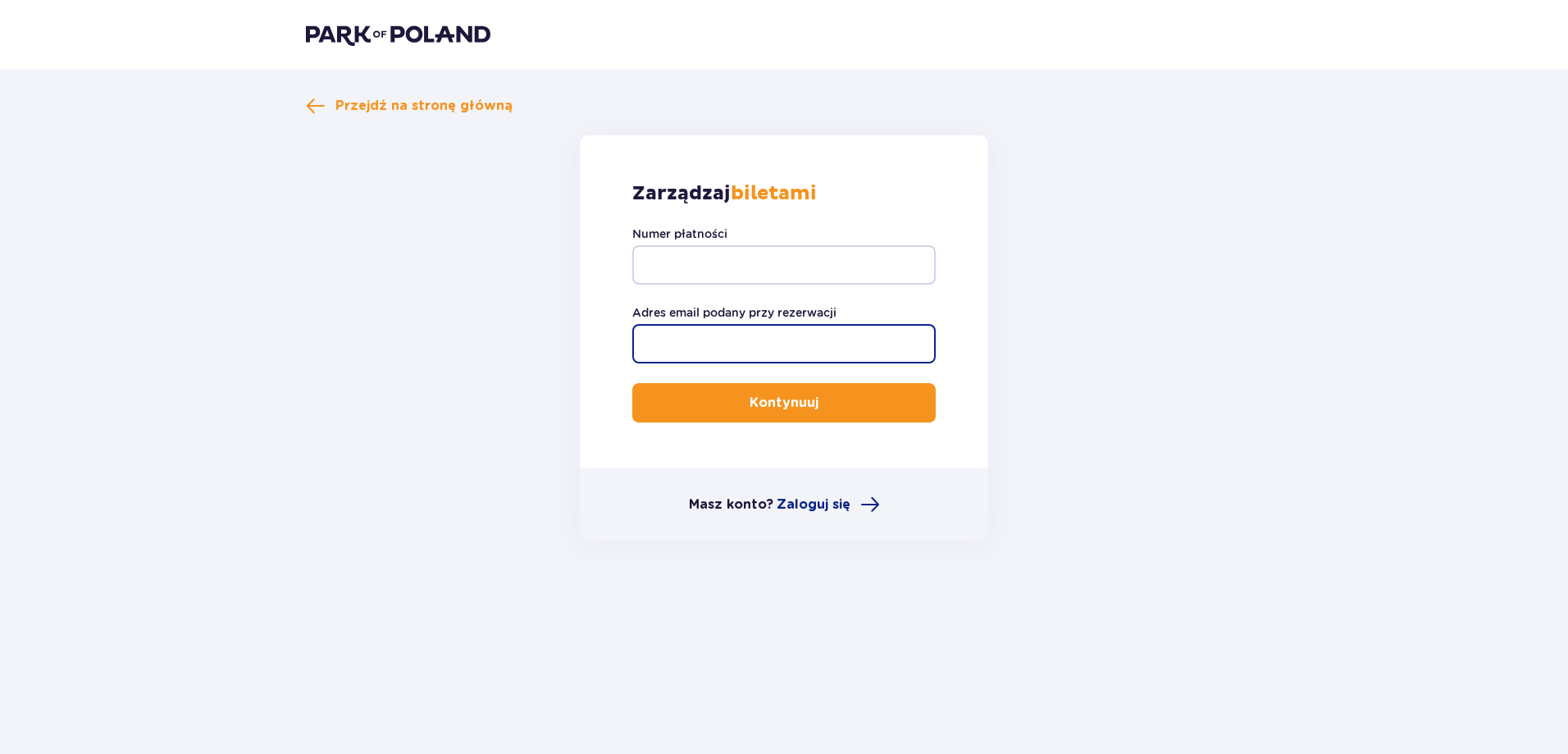
click at [801, 362] on input "Adres email podany przy rezerwacji" at bounding box center [784, 344] width 303 height 39
click at [810, 510] on span "Zaloguj się" at bounding box center [814, 504] width 74 height 18
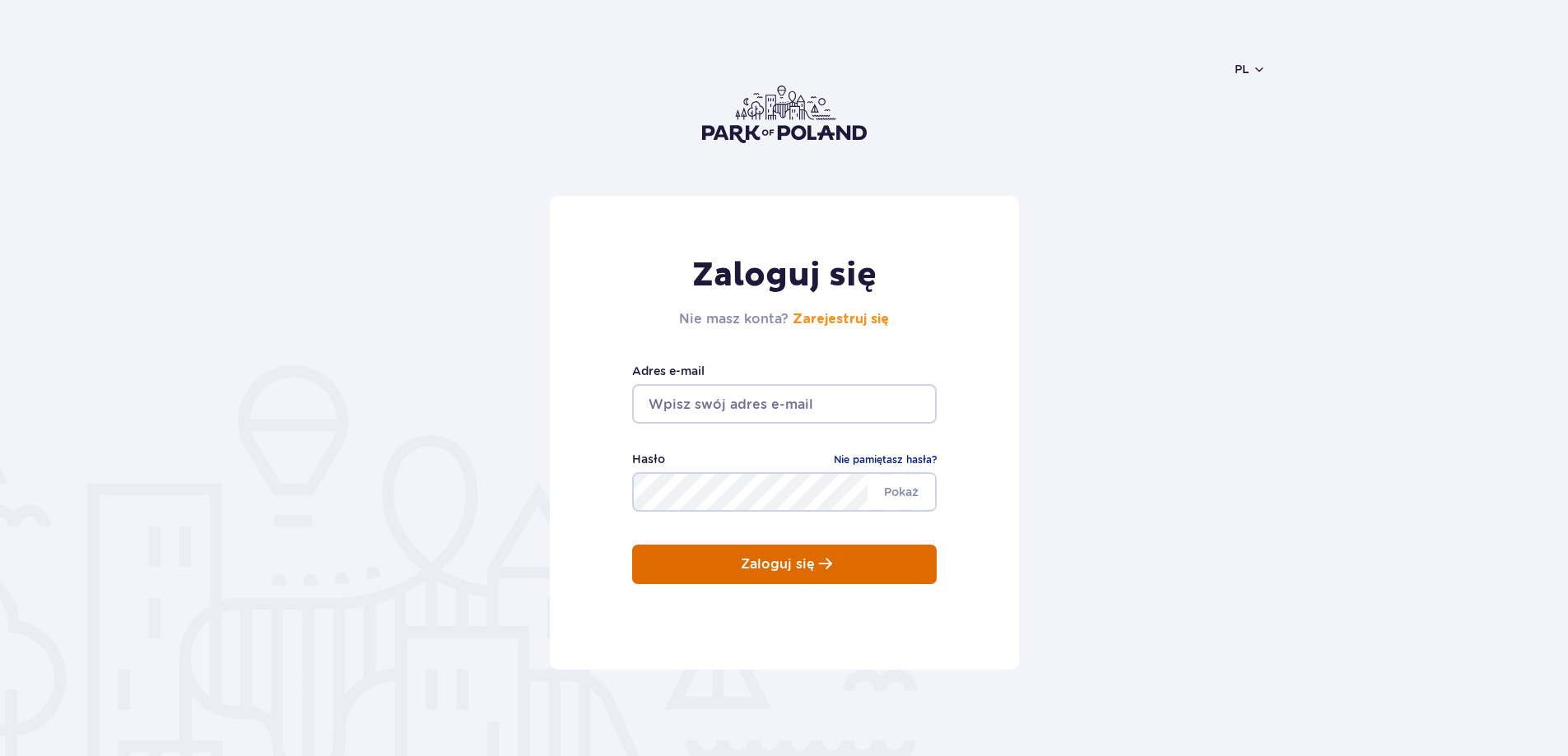
type input "[PERSON_NAME][EMAIL_ADDRESS][DOMAIN_NAME]"
click at [823, 564] on span "submit" at bounding box center [825, 564] width 13 height 14
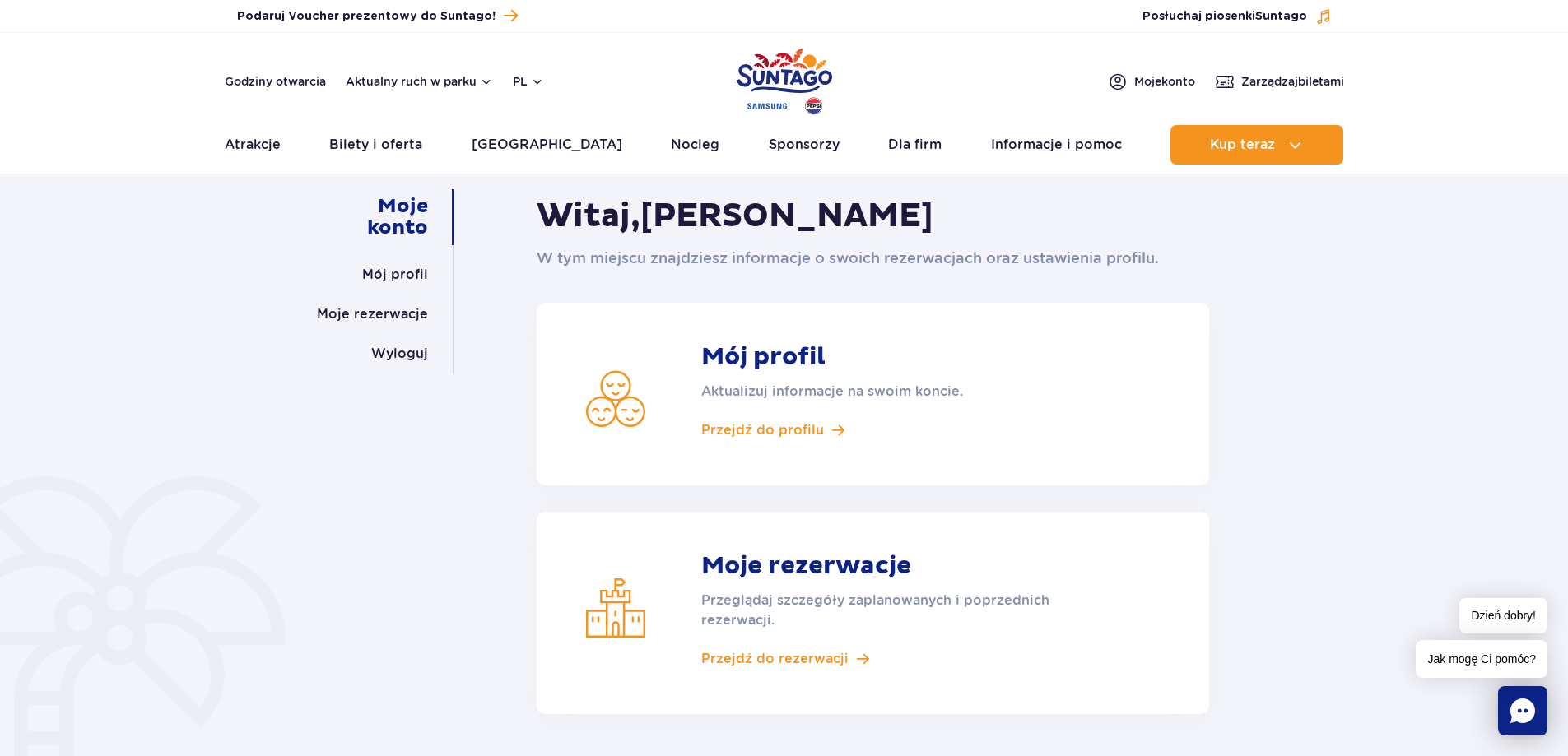
scroll to position [82, 0]
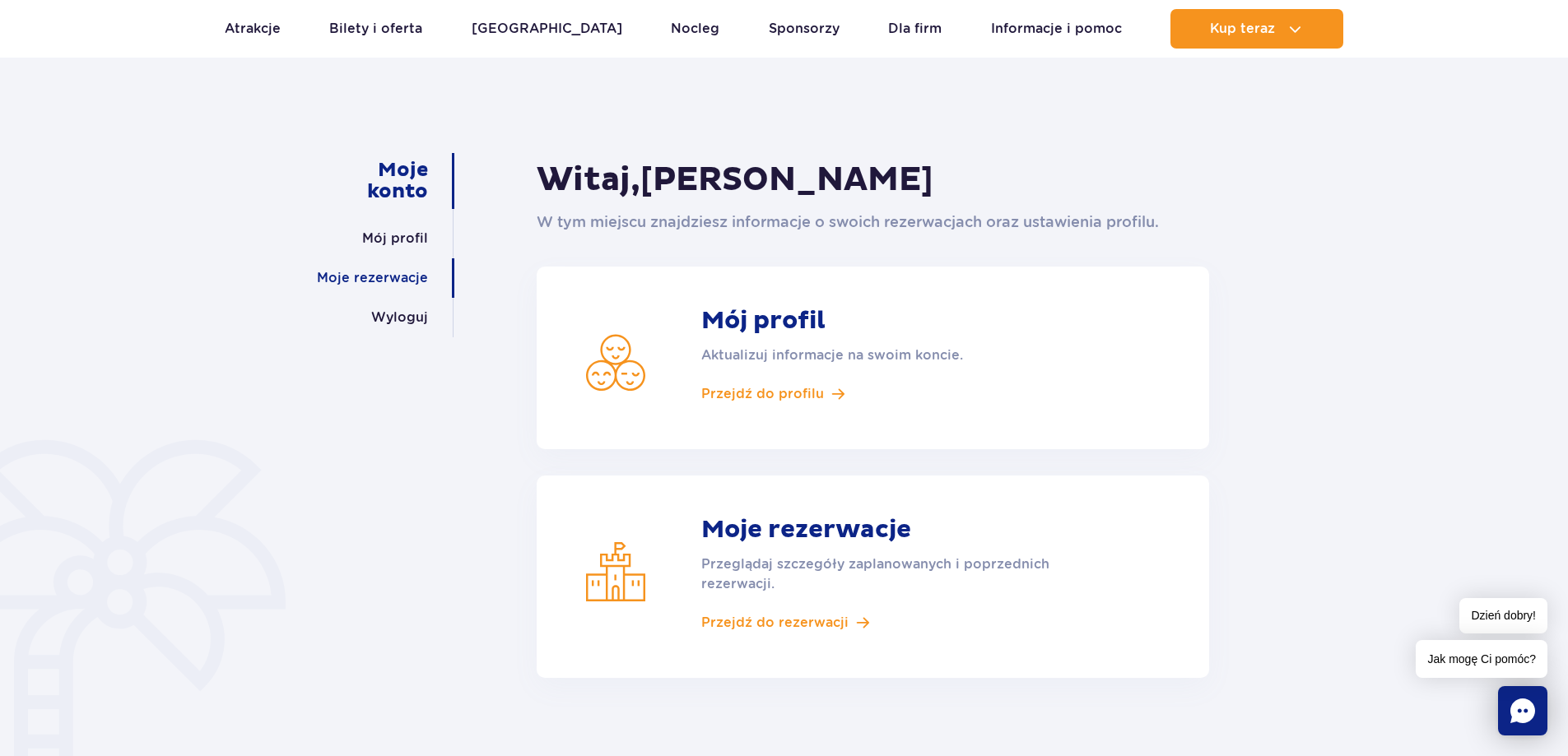
click at [378, 271] on link "Moje rezerwacje" at bounding box center [372, 278] width 111 height 40
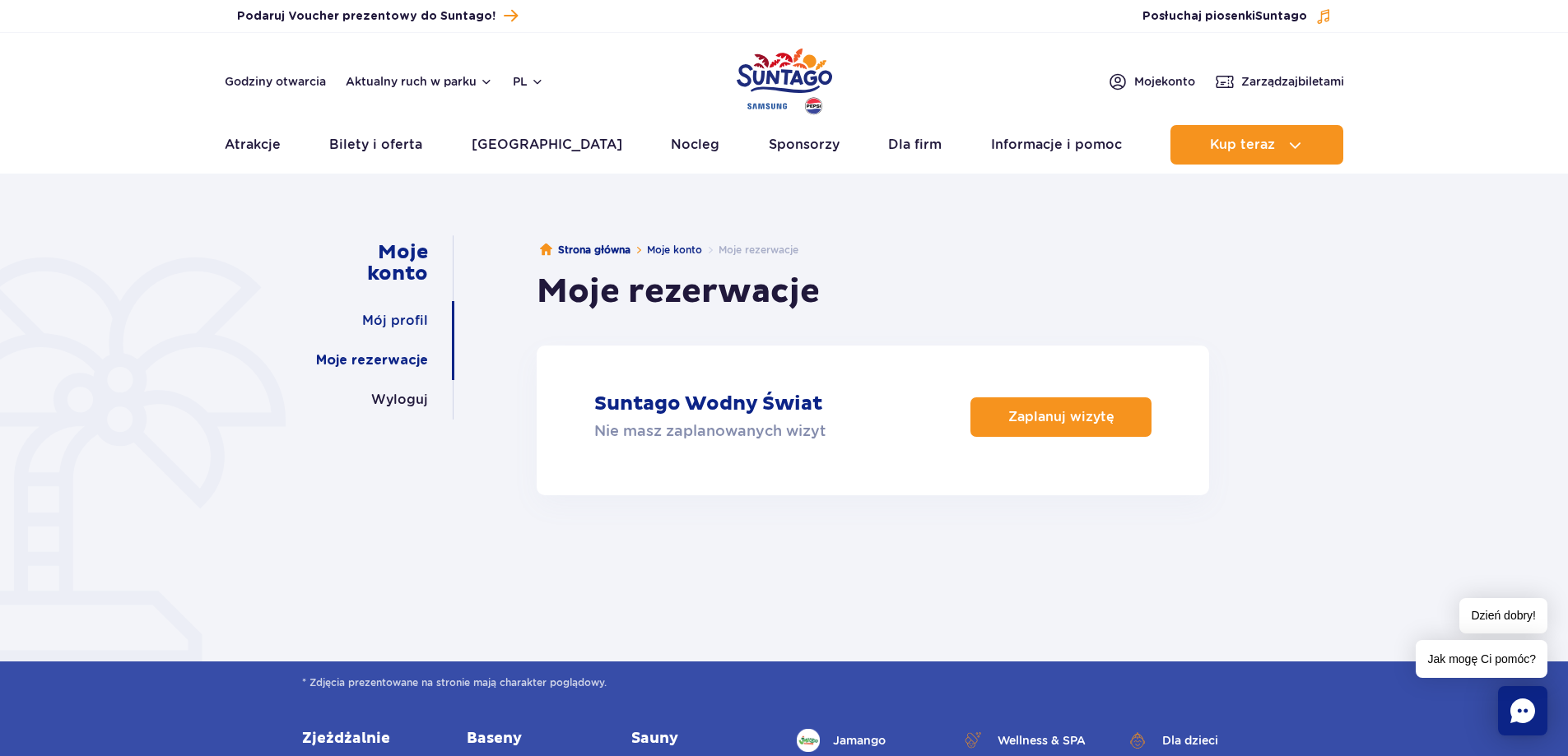
click at [389, 319] on link "Mój profil" at bounding box center [395, 320] width 66 height 40
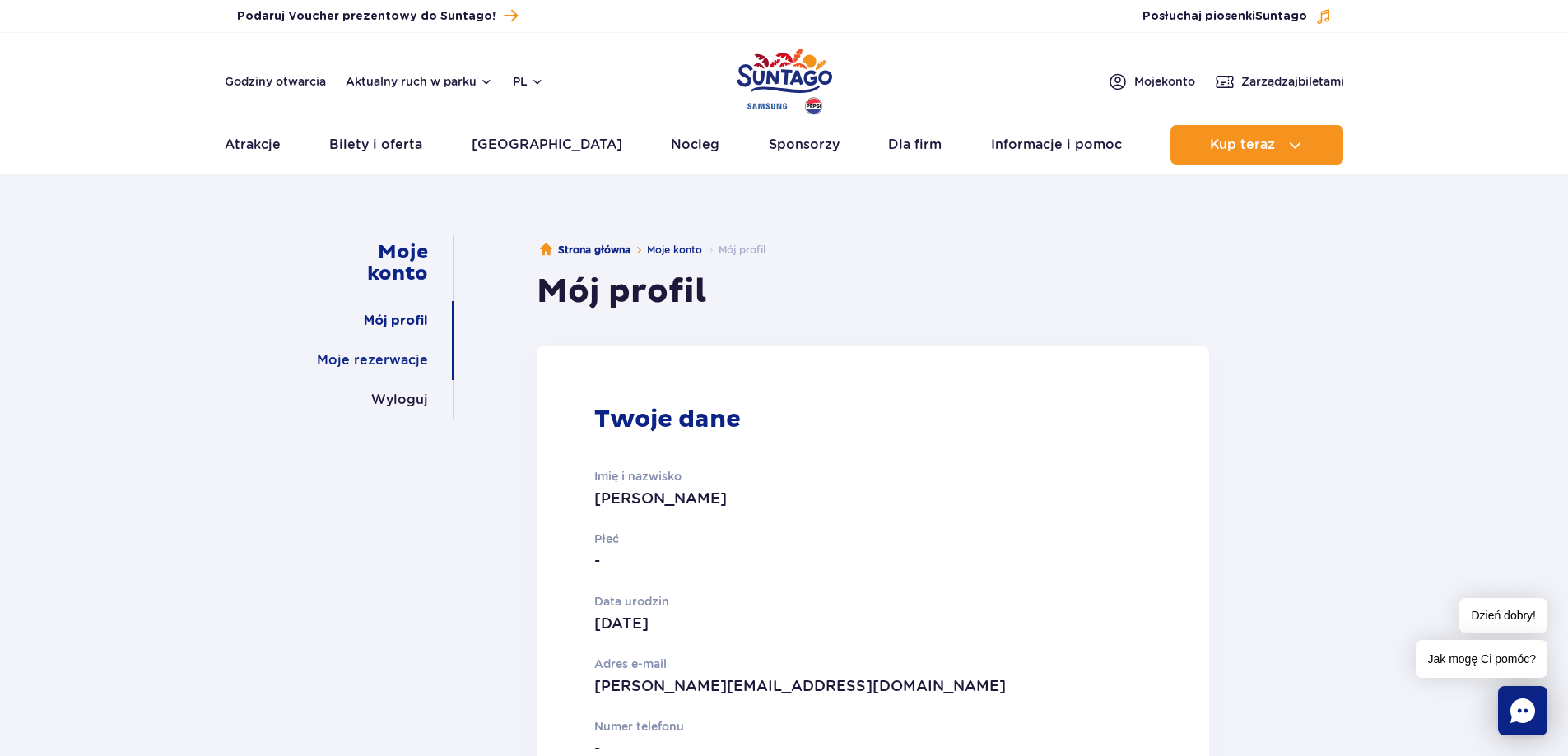
click at [407, 357] on link "Moje rezerwacje" at bounding box center [372, 360] width 111 height 40
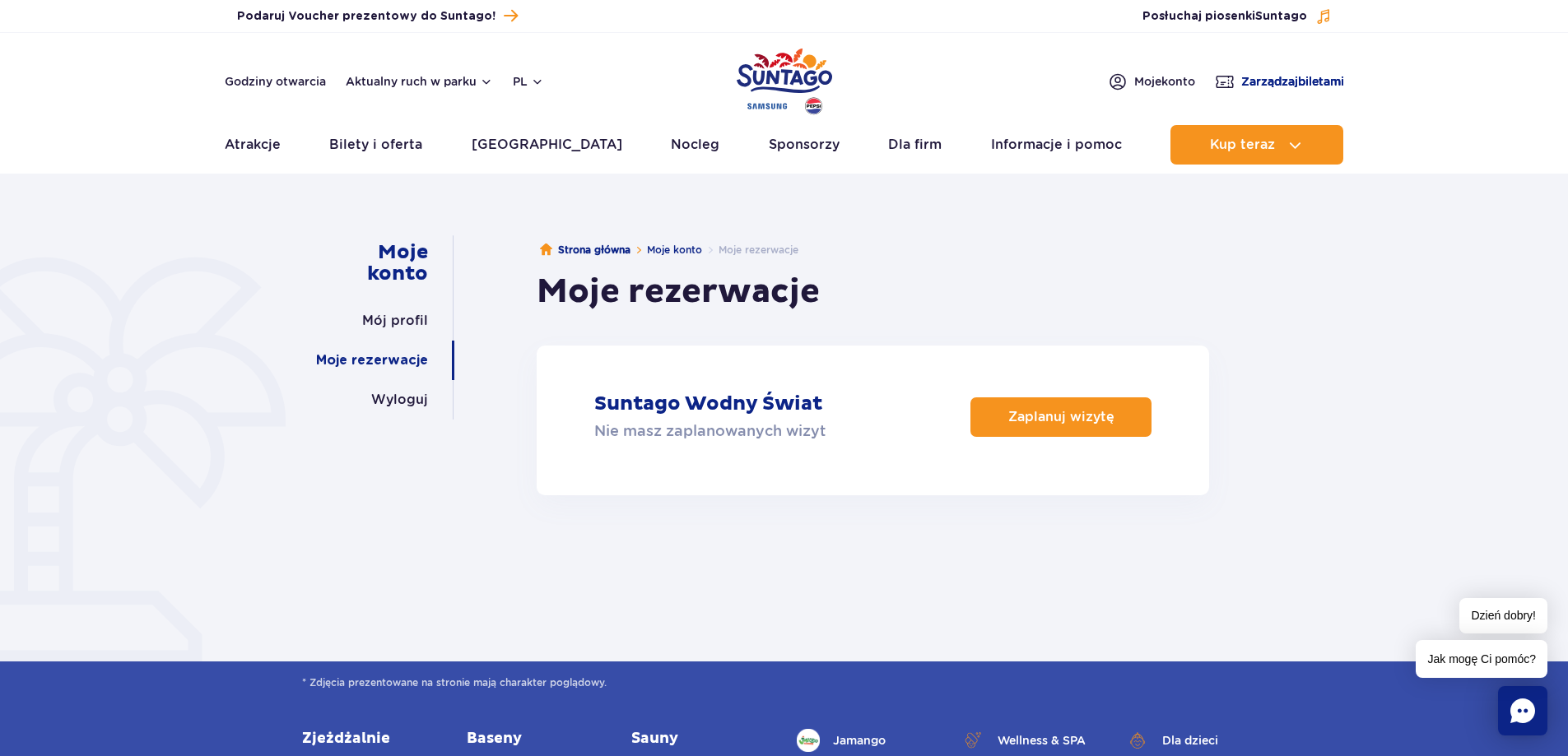
click at [1283, 77] on span "Zarządzaj biletami" at bounding box center [1293, 81] width 103 height 16
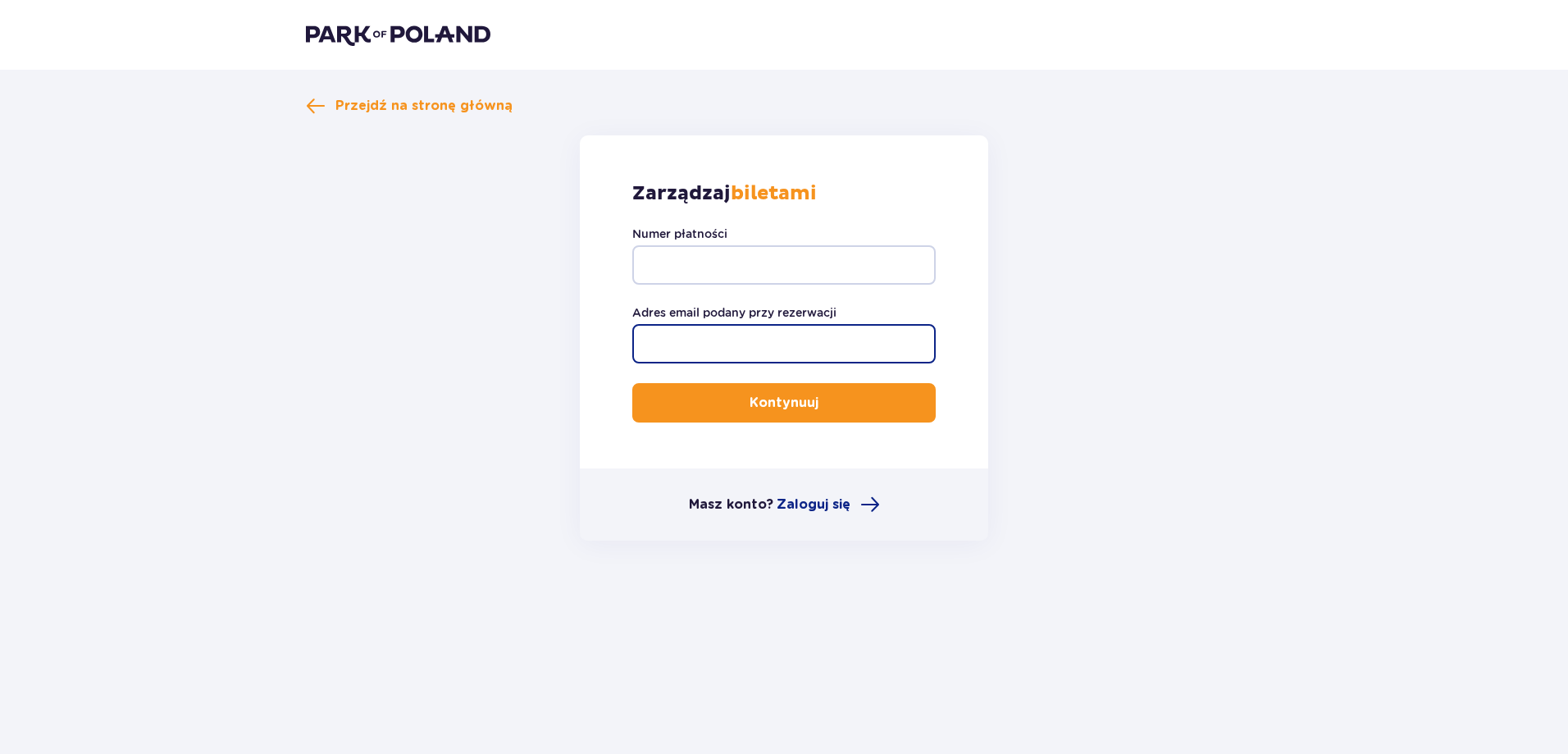
click at [789, 341] on input "Adres email podany przy rezerwacji" at bounding box center [784, 344] width 303 height 39
click at [830, 500] on span "Zaloguj się" at bounding box center [814, 504] width 74 height 18
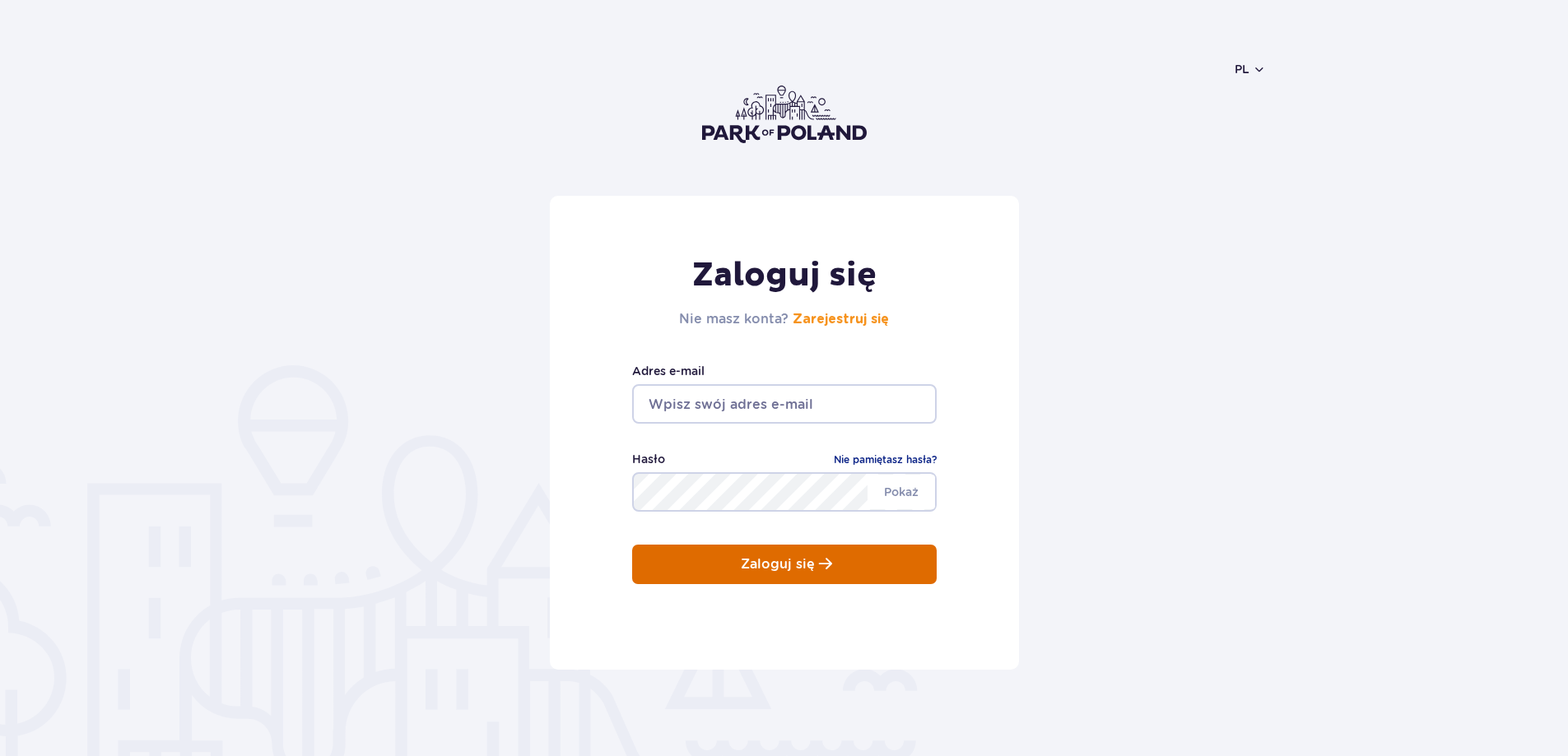
type input "[PERSON_NAME][EMAIL_ADDRESS][DOMAIN_NAME]"
click at [767, 571] on p "Zaloguj się" at bounding box center [778, 564] width 74 height 15
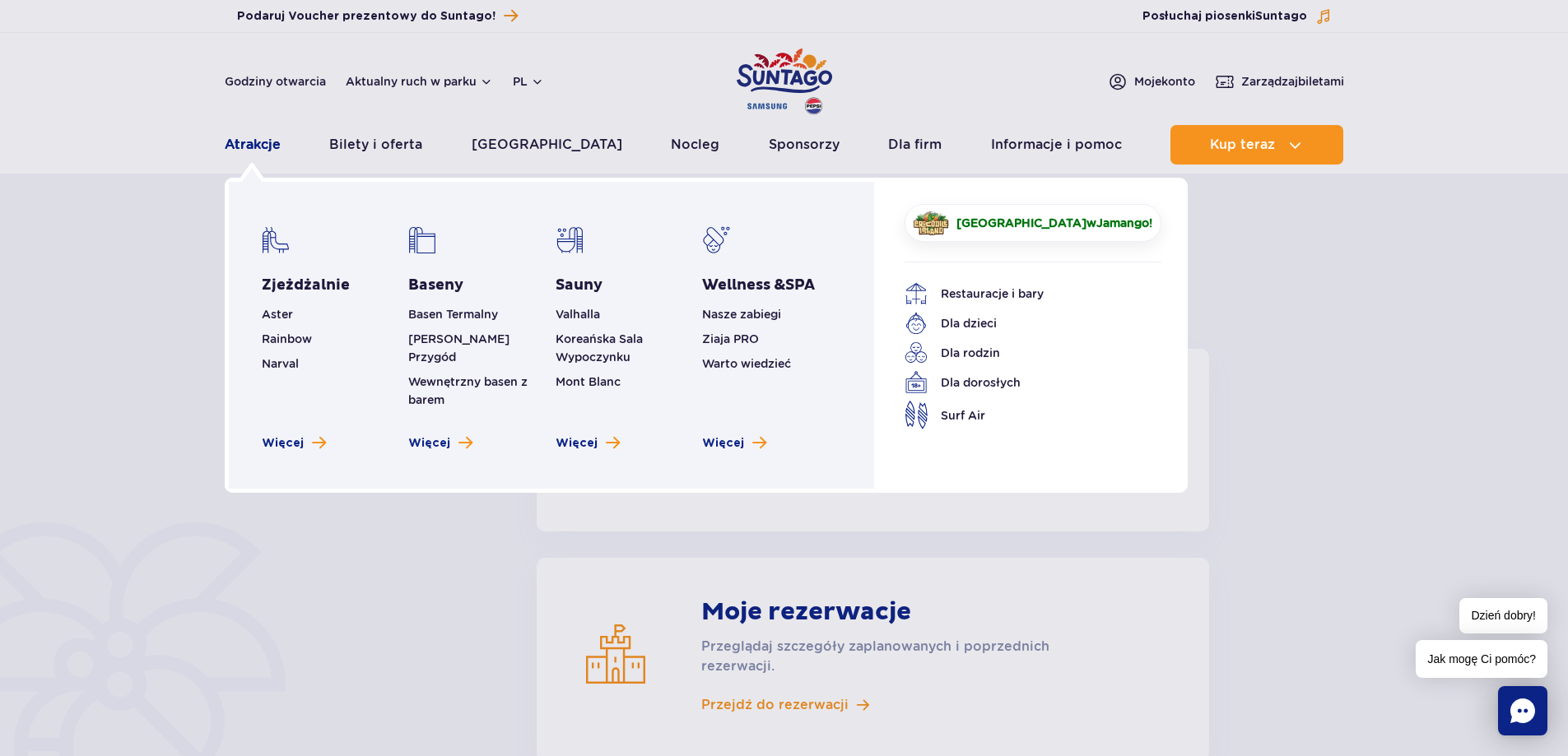
click at [247, 148] on link "Atrakcje" at bounding box center [252, 145] width 56 height 40
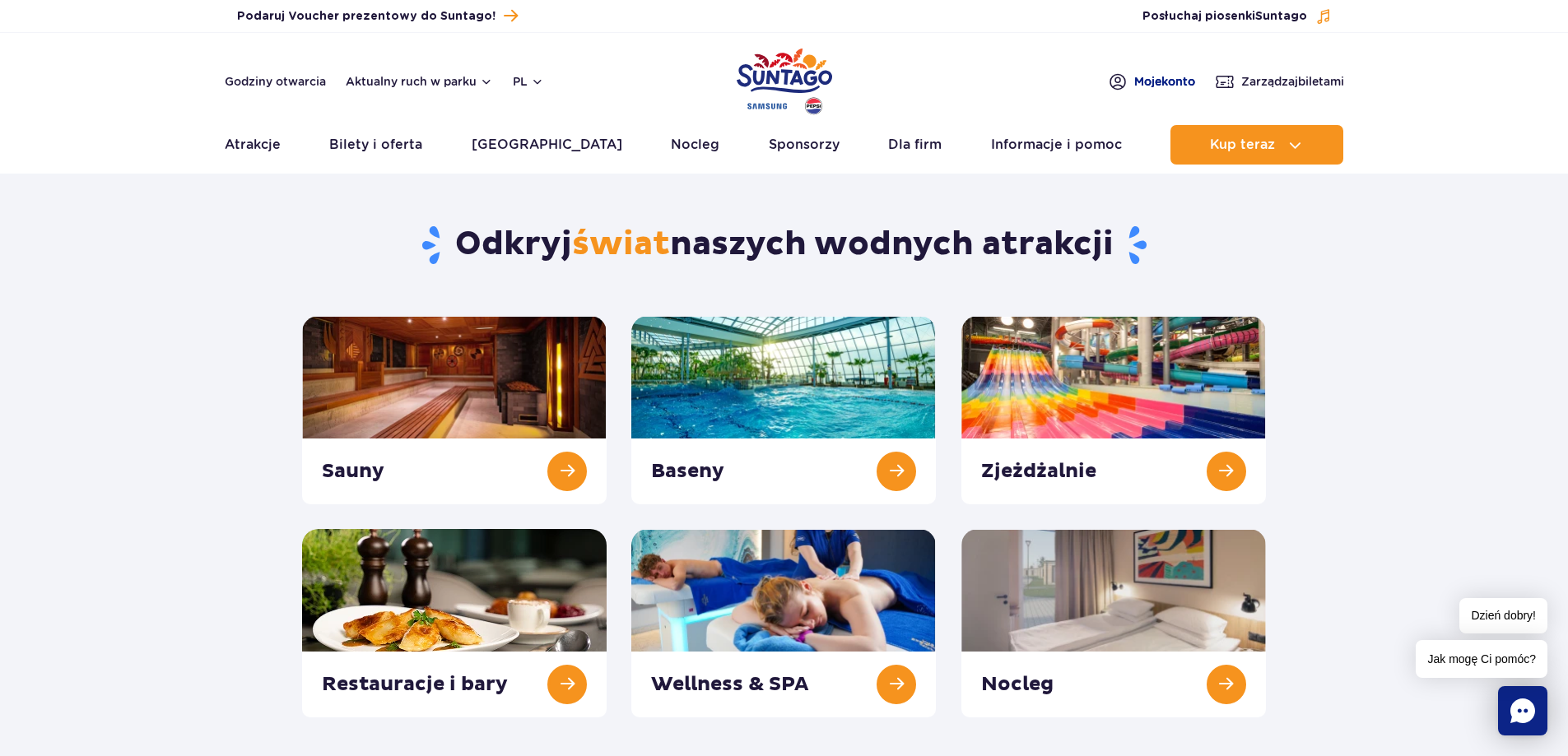
click at [1154, 75] on span "Moje konto" at bounding box center [1165, 81] width 61 height 16
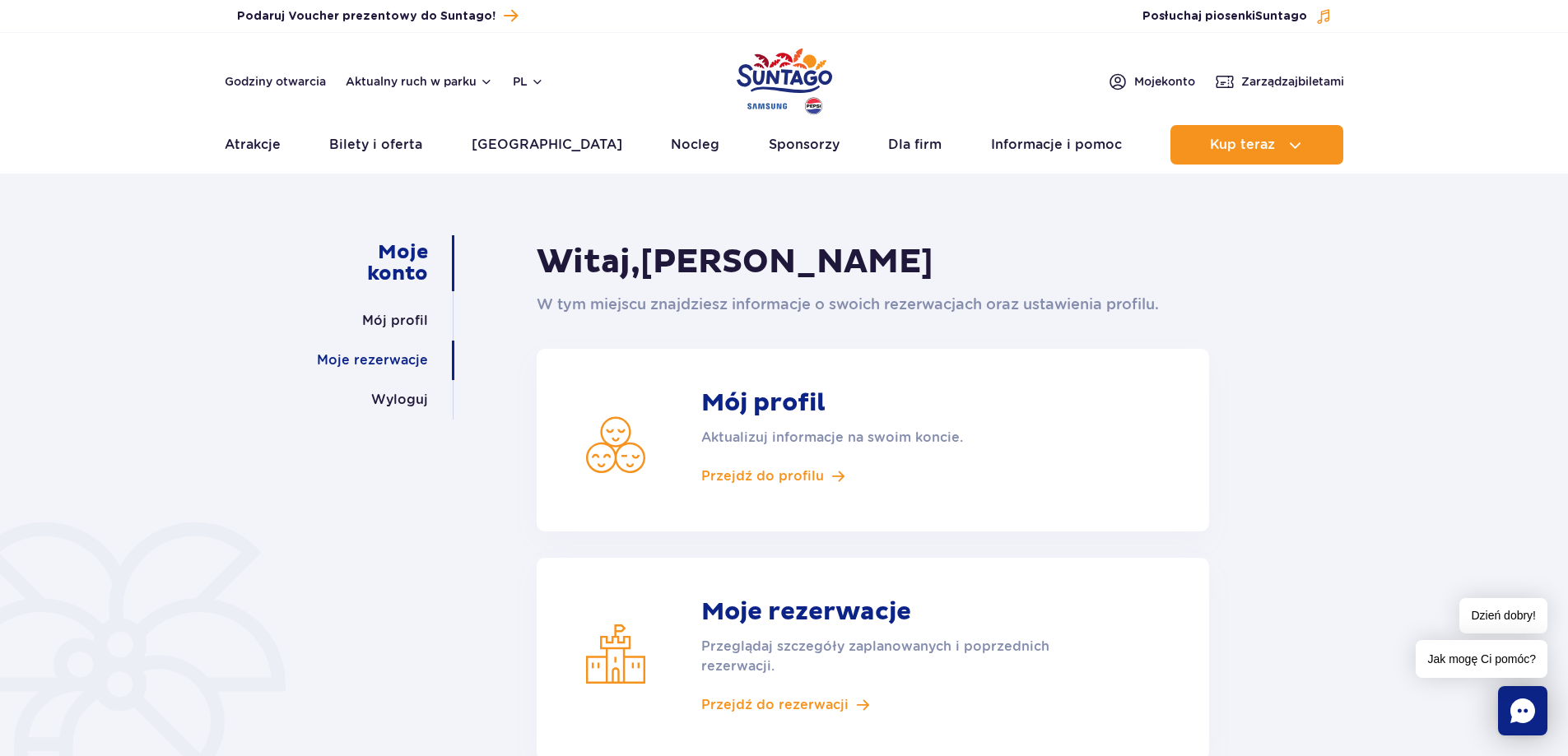
click at [396, 356] on link "Moje rezerwacje" at bounding box center [372, 360] width 111 height 40
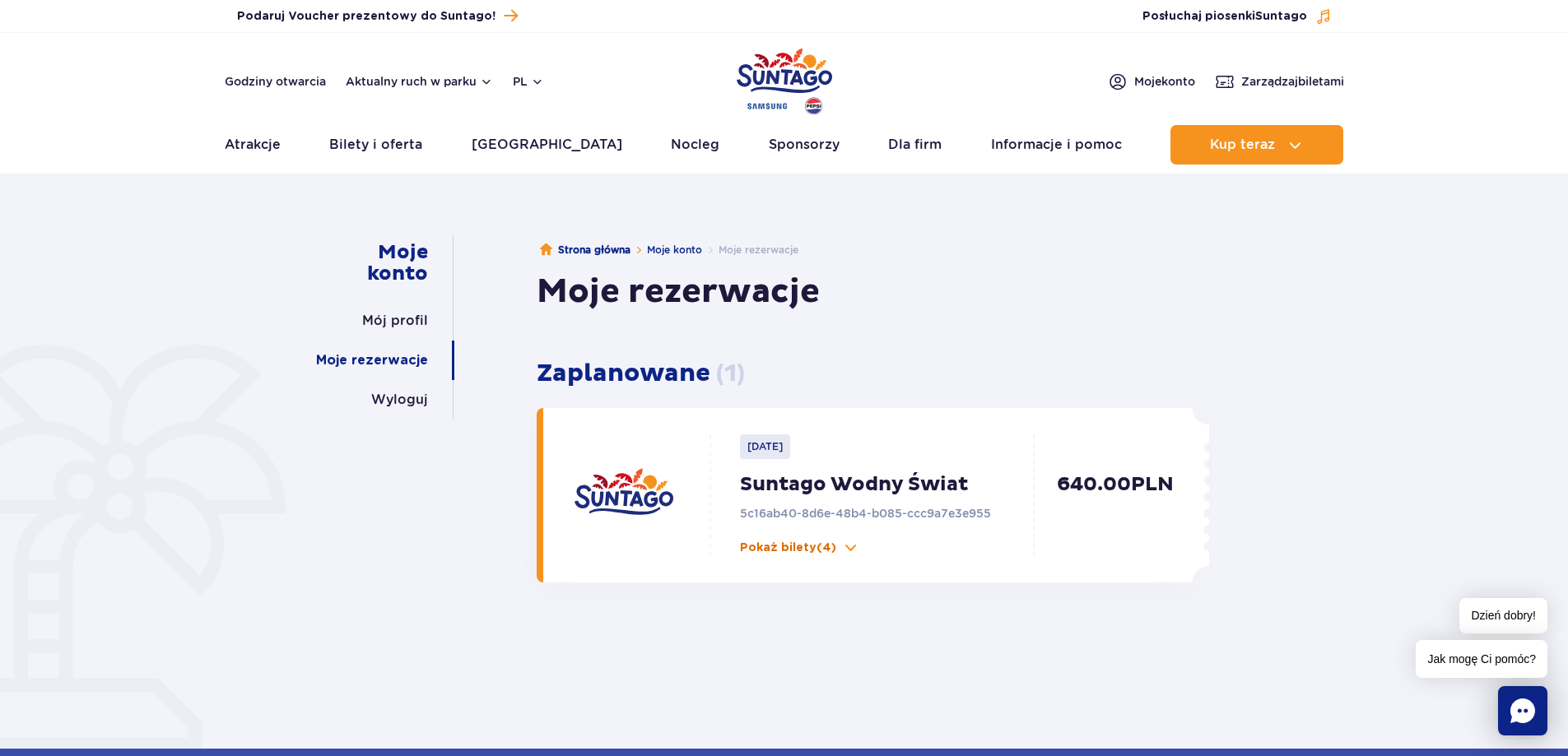
click at [793, 544] on p "Pokaż bilety (4)" at bounding box center [788, 547] width 96 height 16
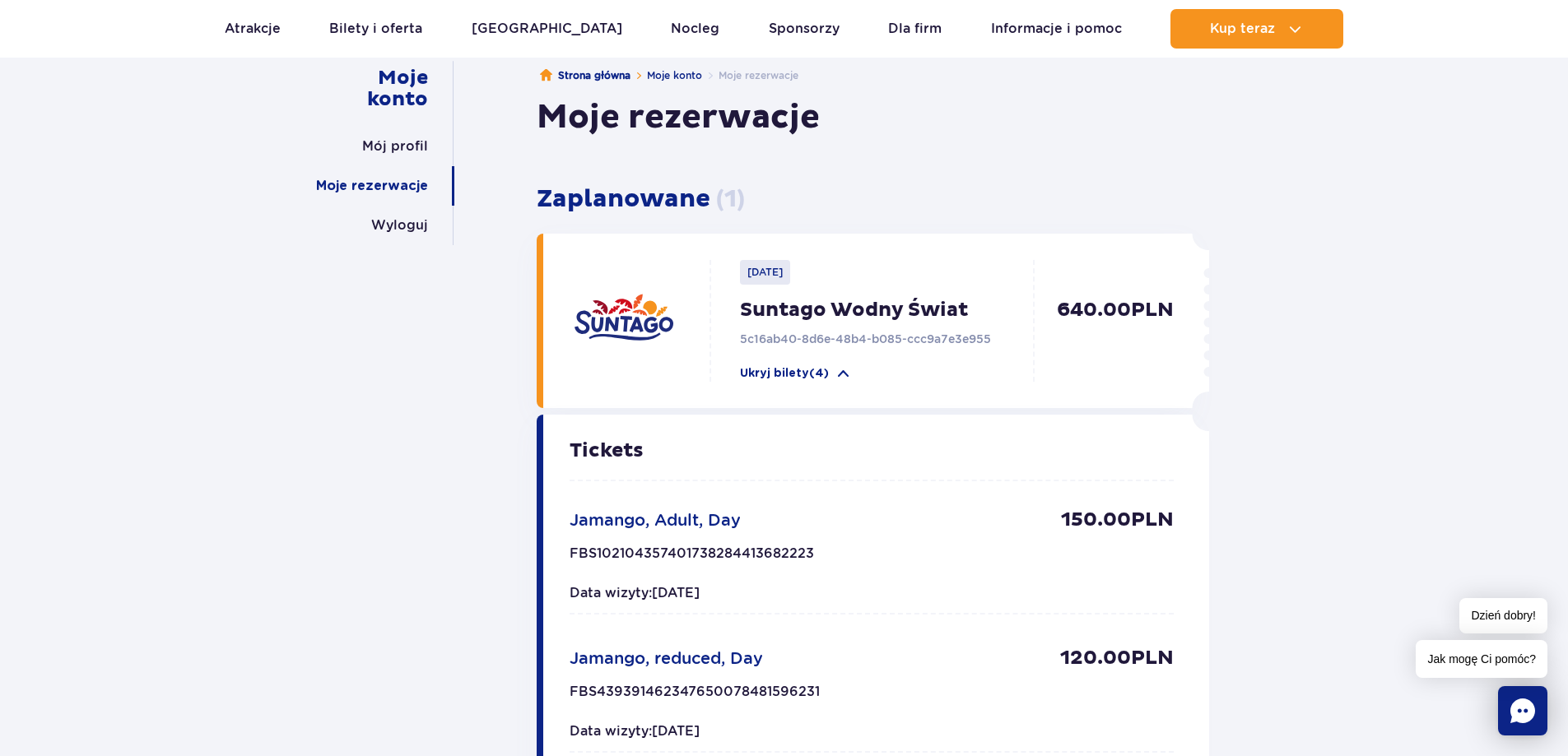
scroll to position [82, 0]
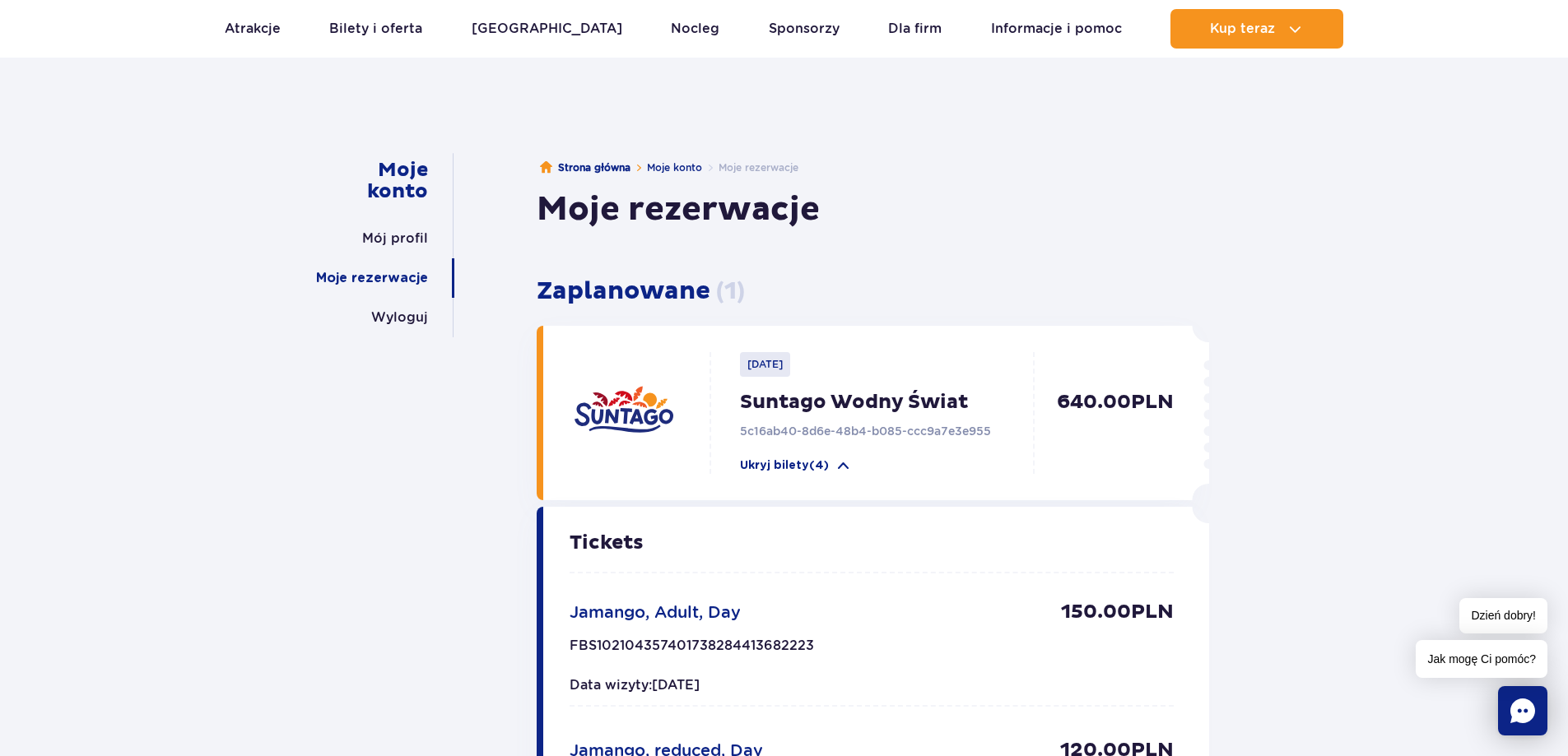
click at [1086, 398] on p "640.00 PLN" at bounding box center [1108, 432] width 131 height 84
click at [812, 472] on p "Ukryj bilety (4)" at bounding box center [784, 465] width 89 height 16
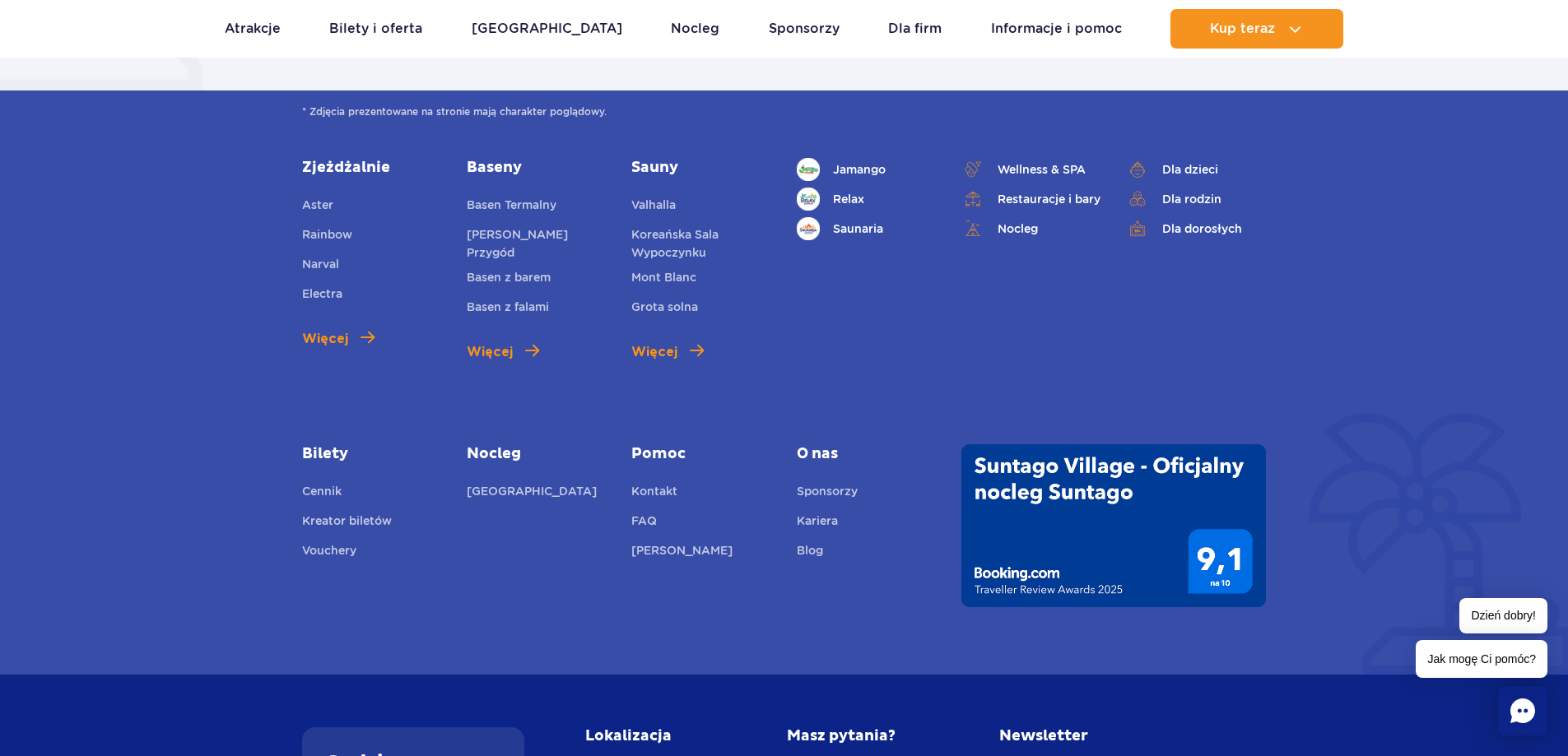
scroll to position [0, 0]
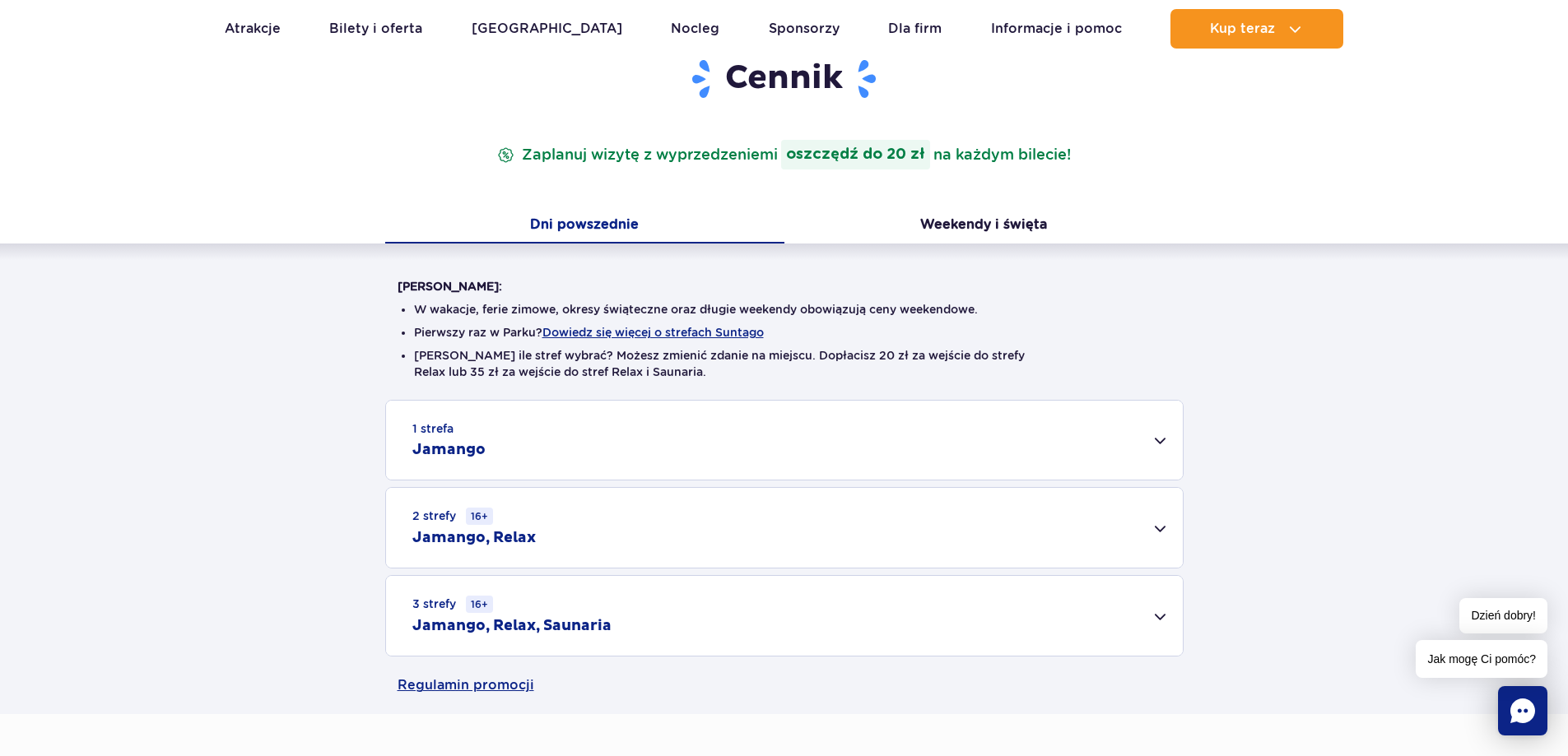
scroll to position [165, 0]
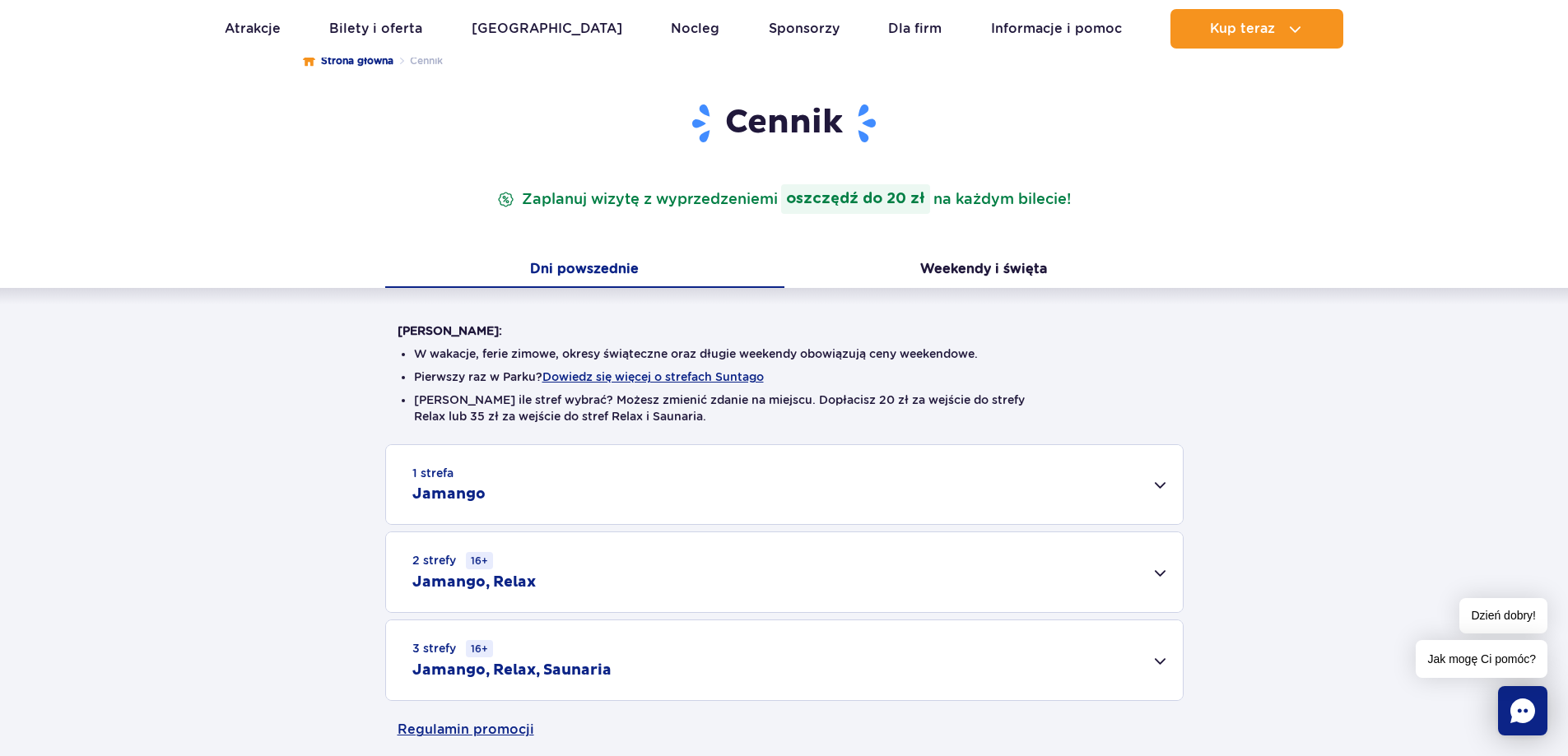
click at [1095, 479] on div "1 strefa Jamango" at bounding box center [784, 485] width 797 height 79
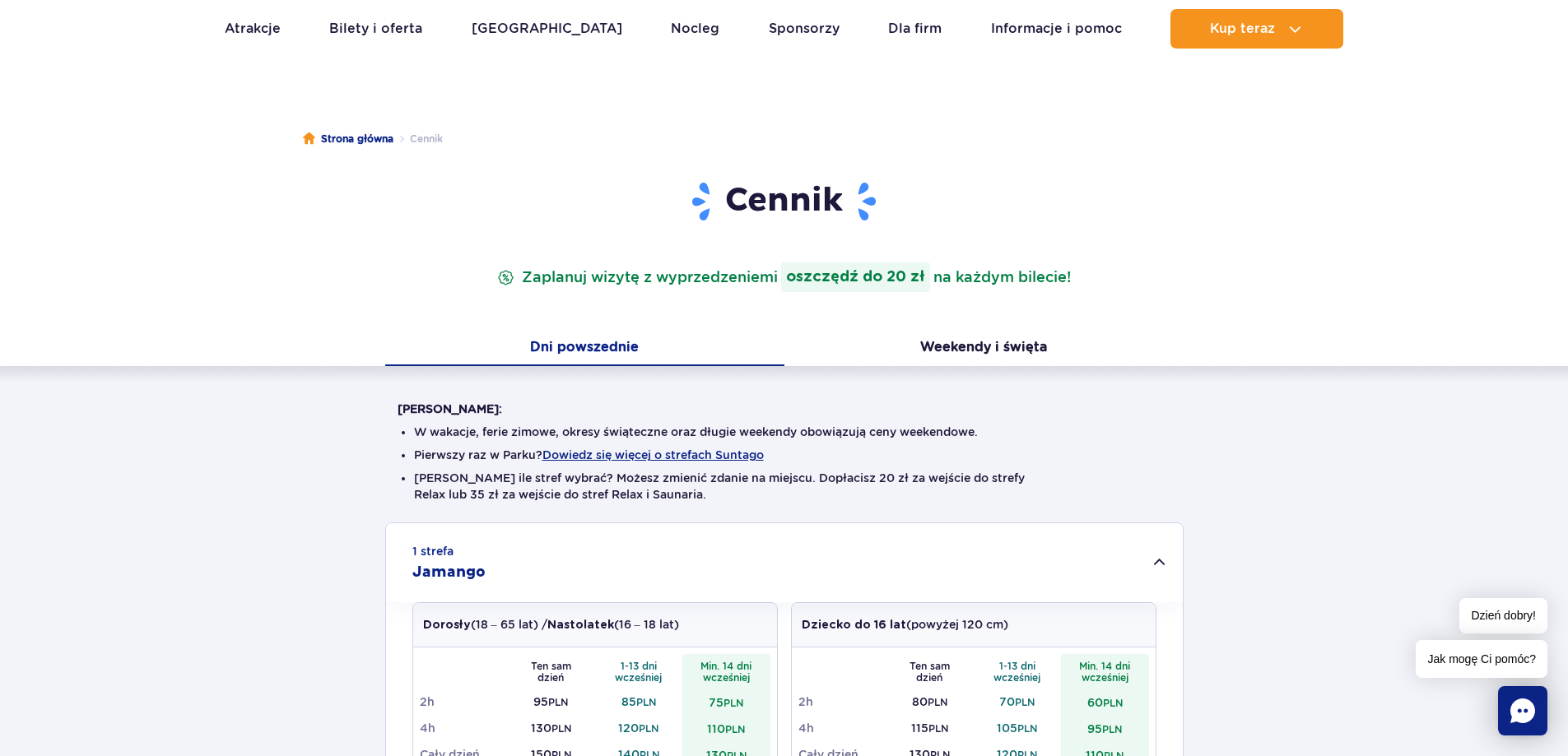
scroll to position [0, 0]
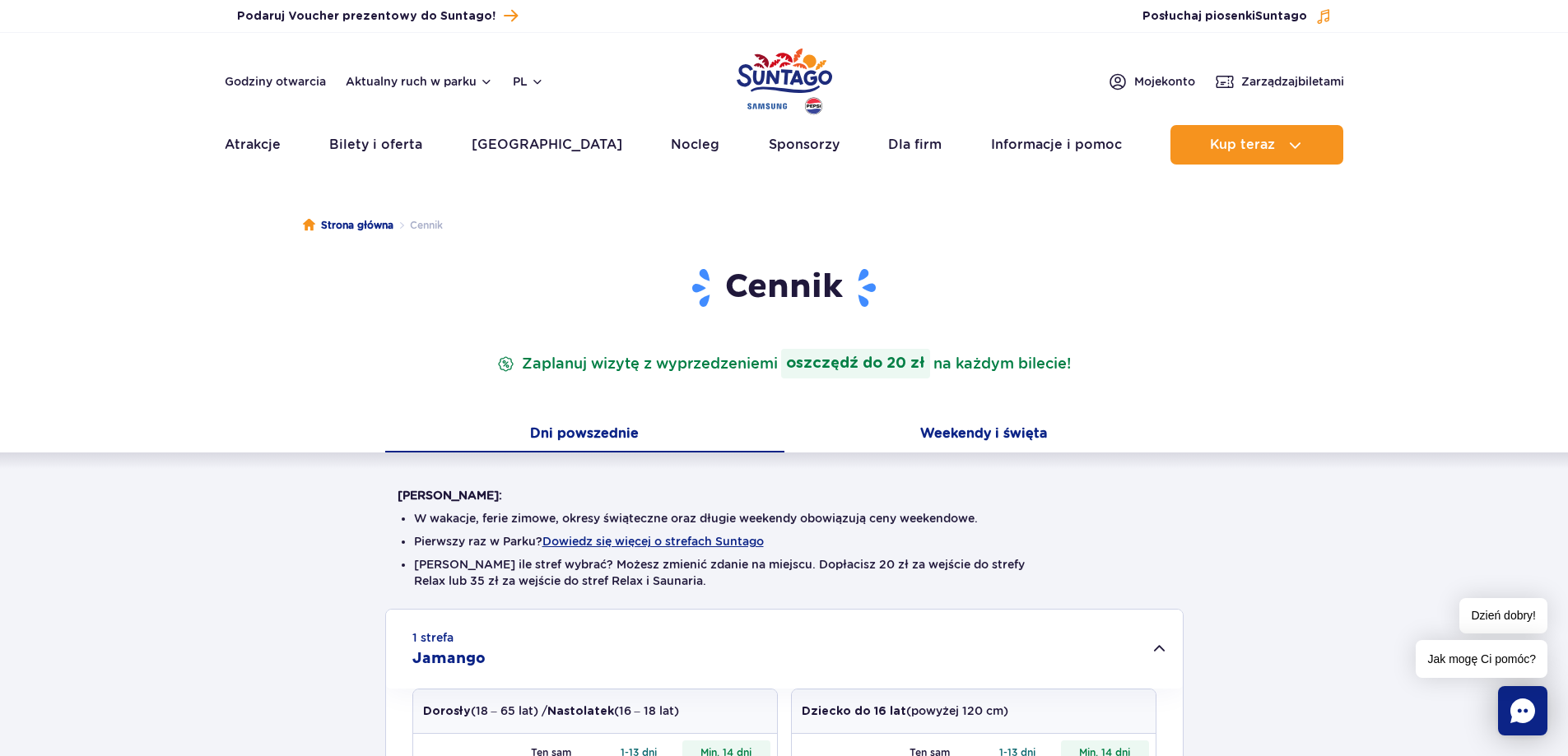
click at [984, 427] on button "Weekendy i święta" at bounding box center [984, 435] width 399 height 34
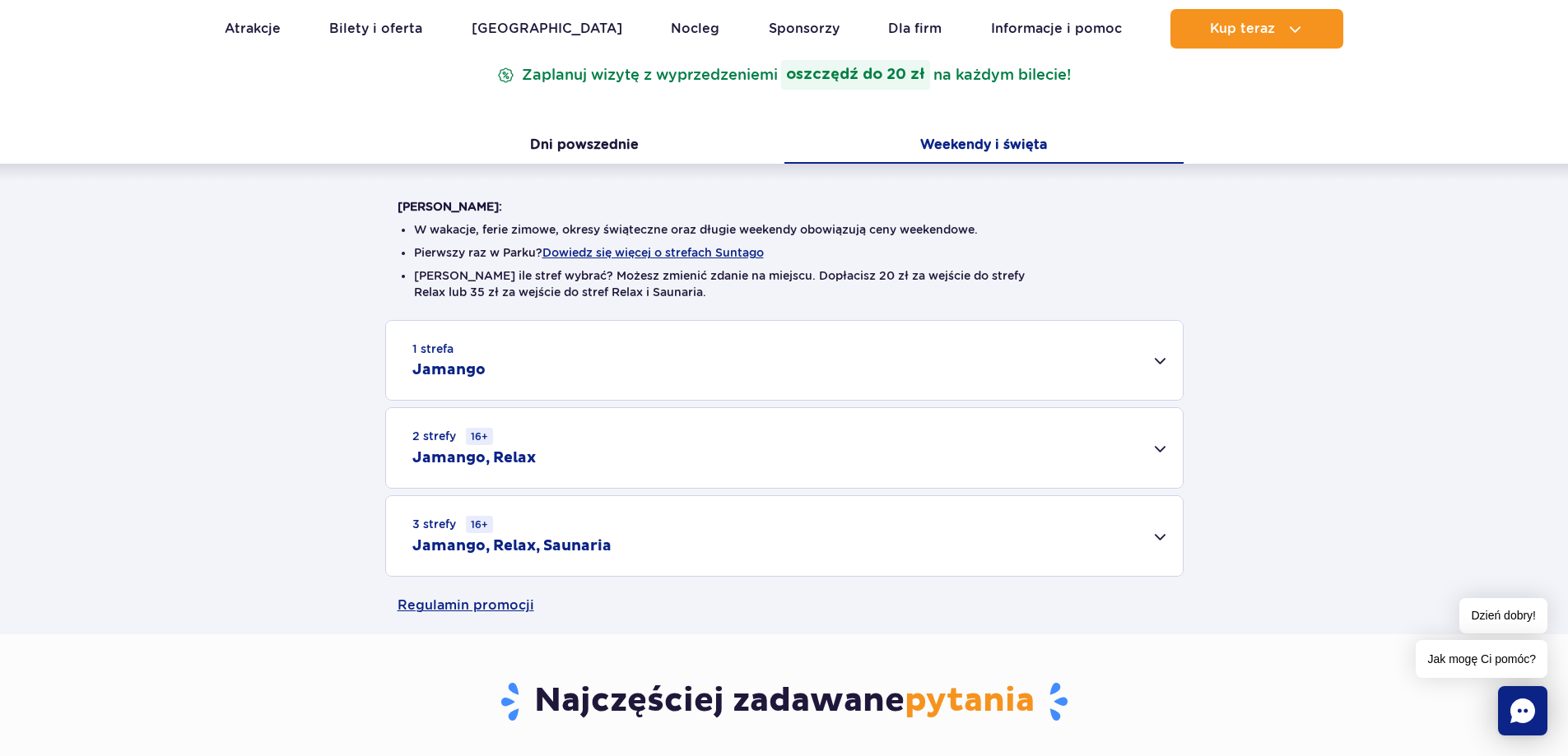
scroll to position [329, 0]
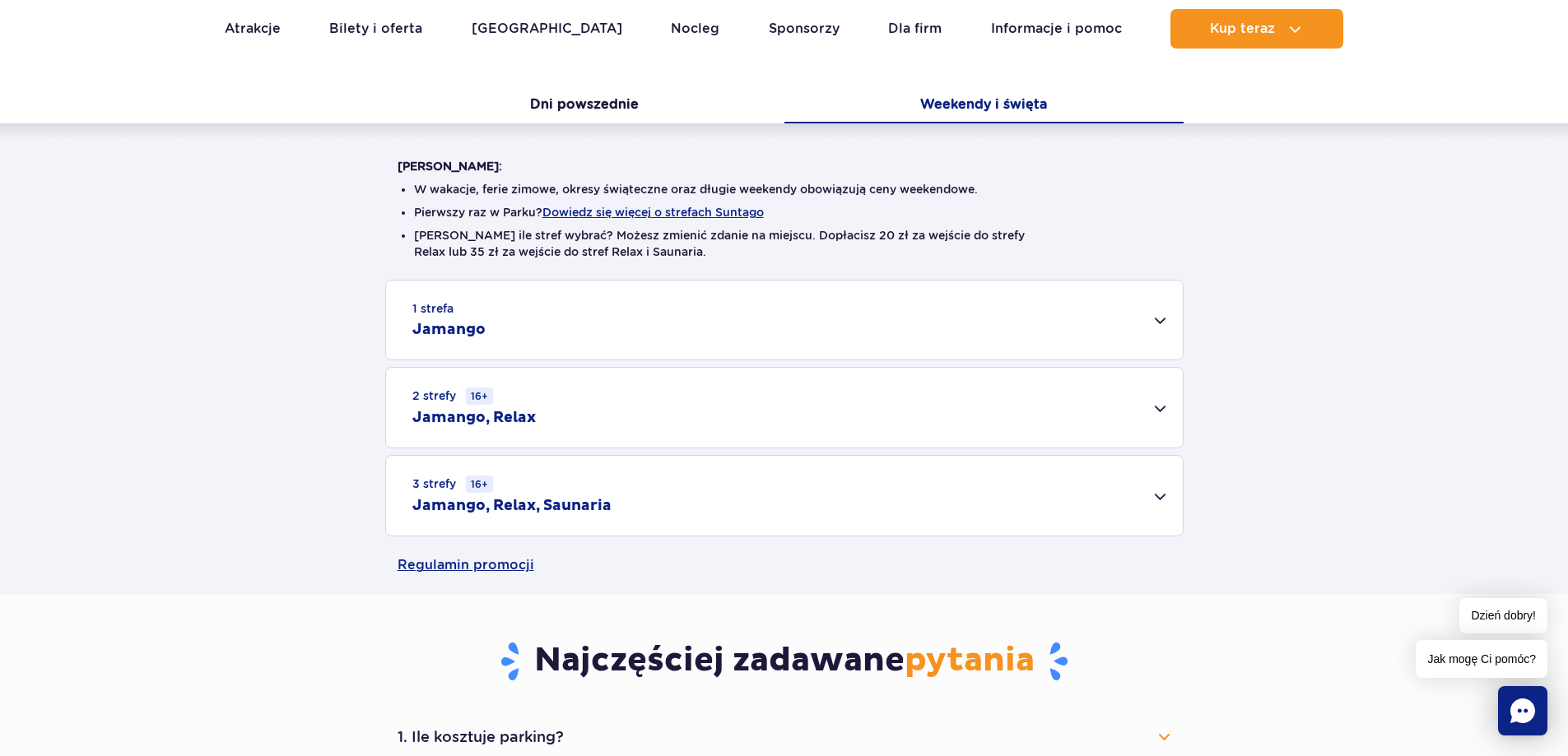
click at [1114, 326] on div "1 strefa Jamango" at bounding box center [784, 320] width 797 height 79
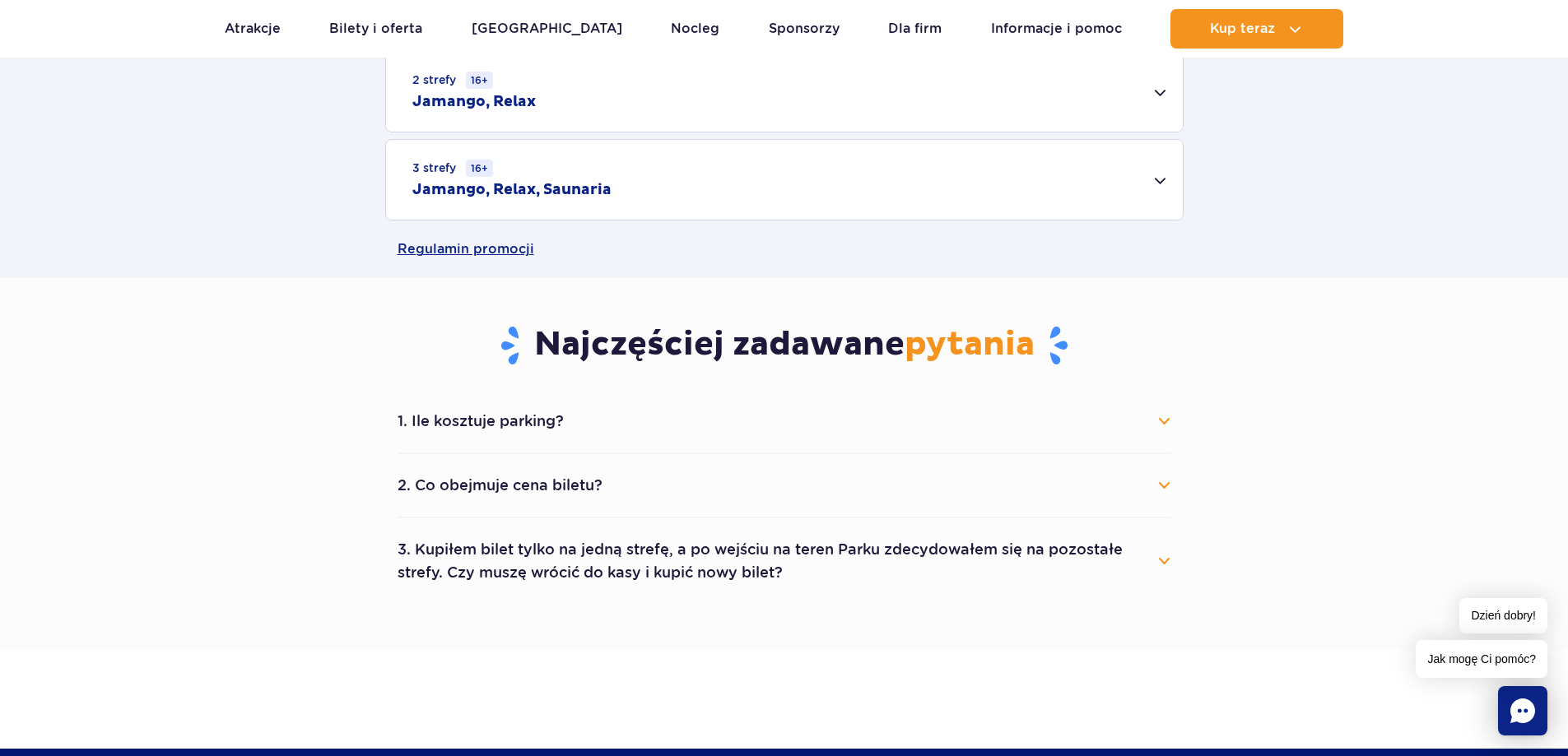
scroll to position [1234, 0]
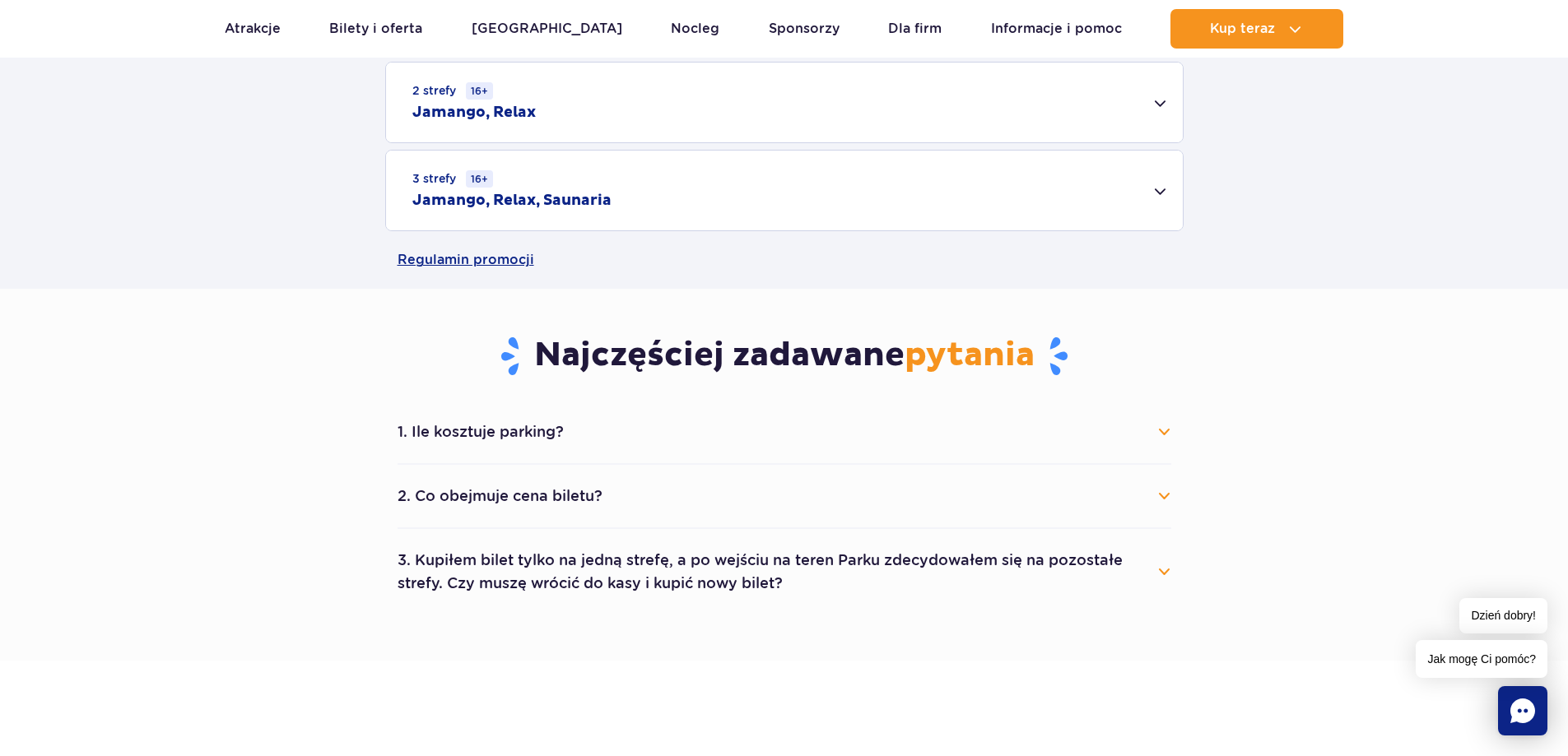
click at [1085, 446] on button "1. Ile kosztuje parking?" at bounding box center [784, 432] width 774 height 36
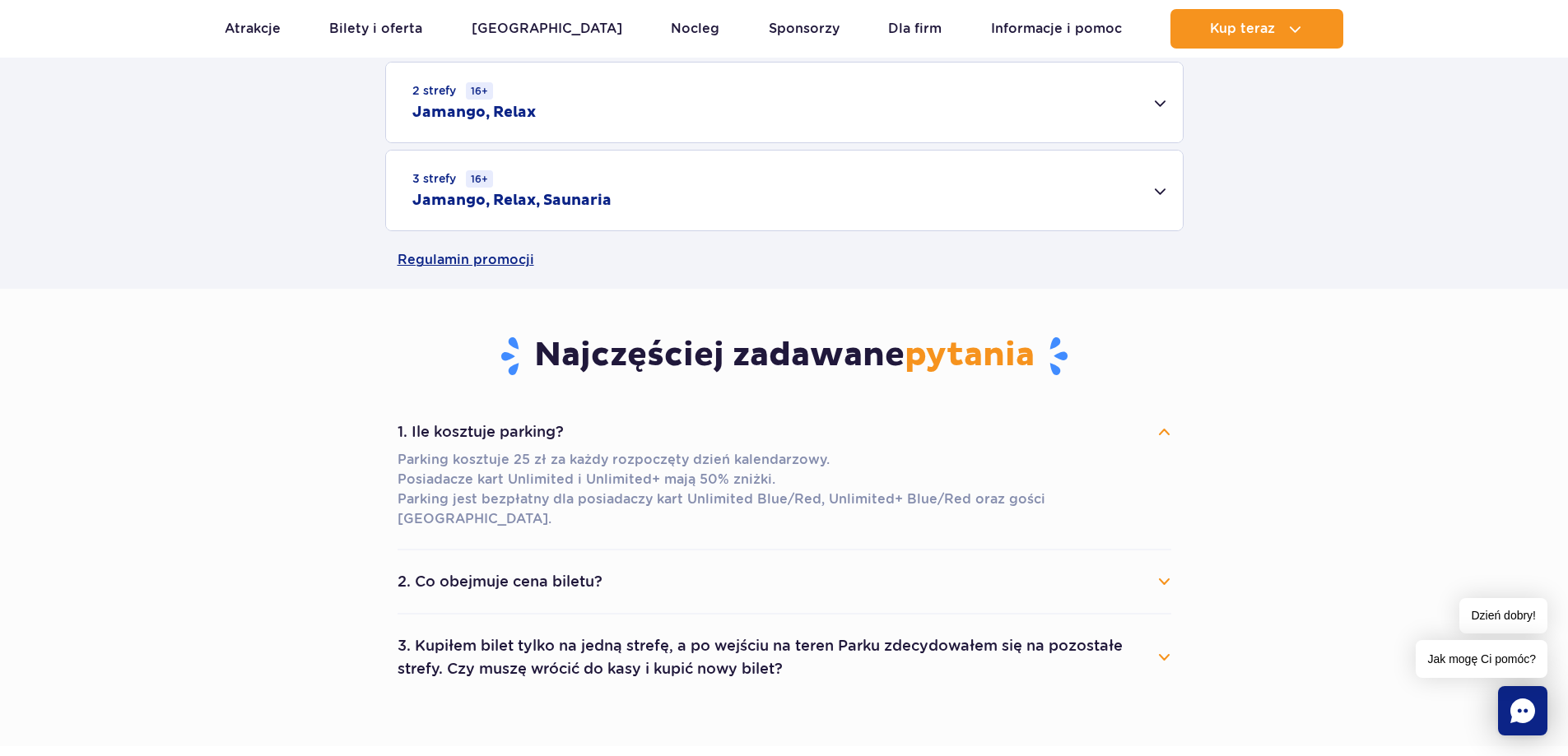
click at [1137, 564] on button "2. Co obejmuje cena biletu?" at bounding box center [784, 582] width 774 height 36
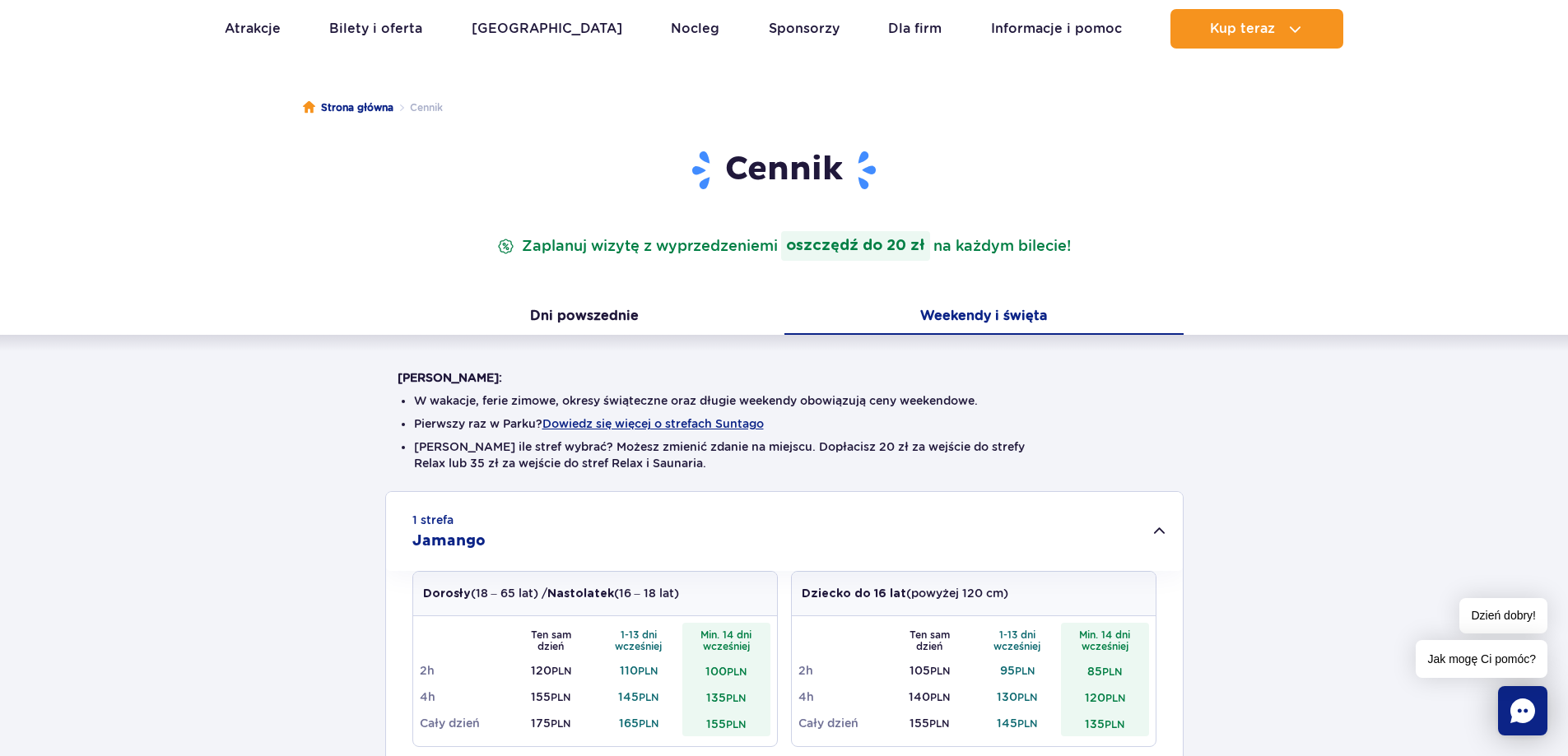
scroll to position [0, 0]
